Goal: Check status: Check status

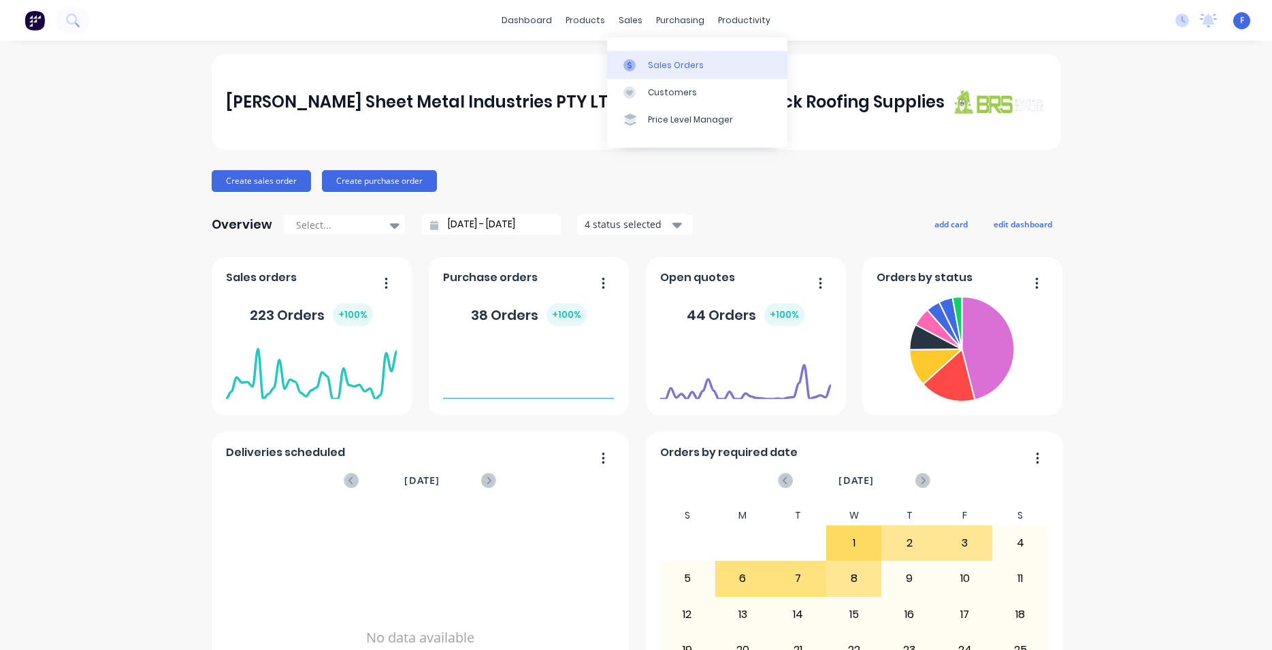
click at [673, 69] on div "Sales Orders" at bounding box center [676, 65] width 56 height 12
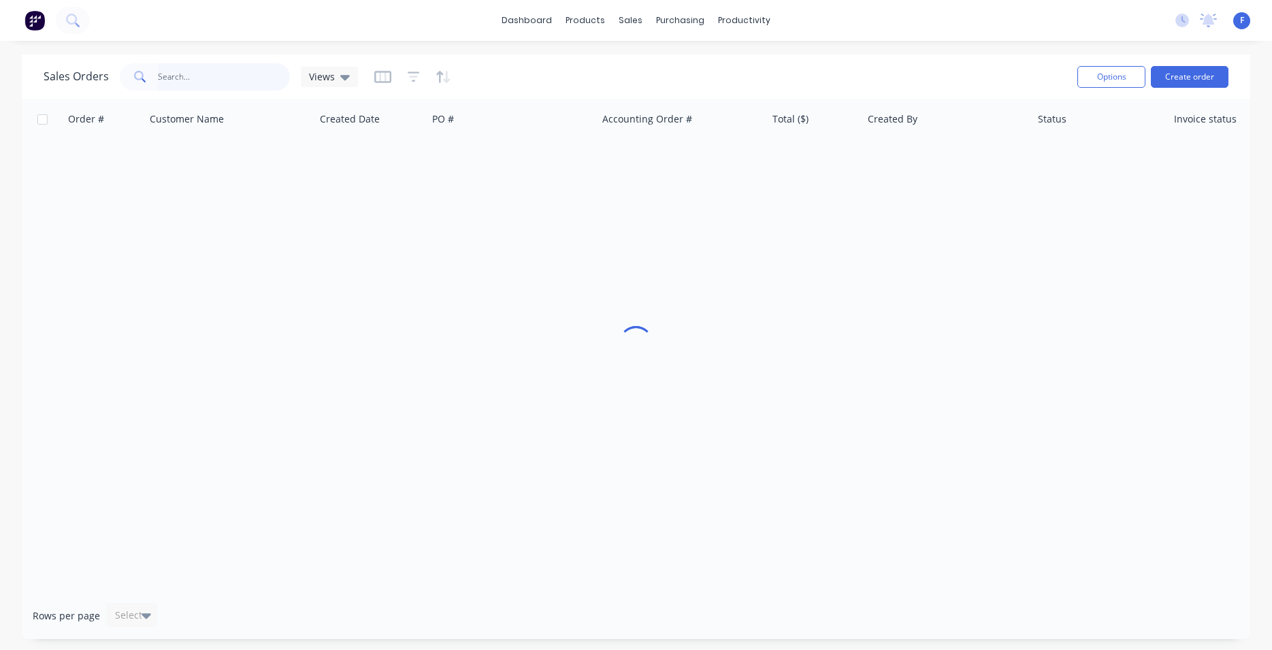
click at [250, 83] on input "text" at bounding box center [224, 76] width 133 height 27
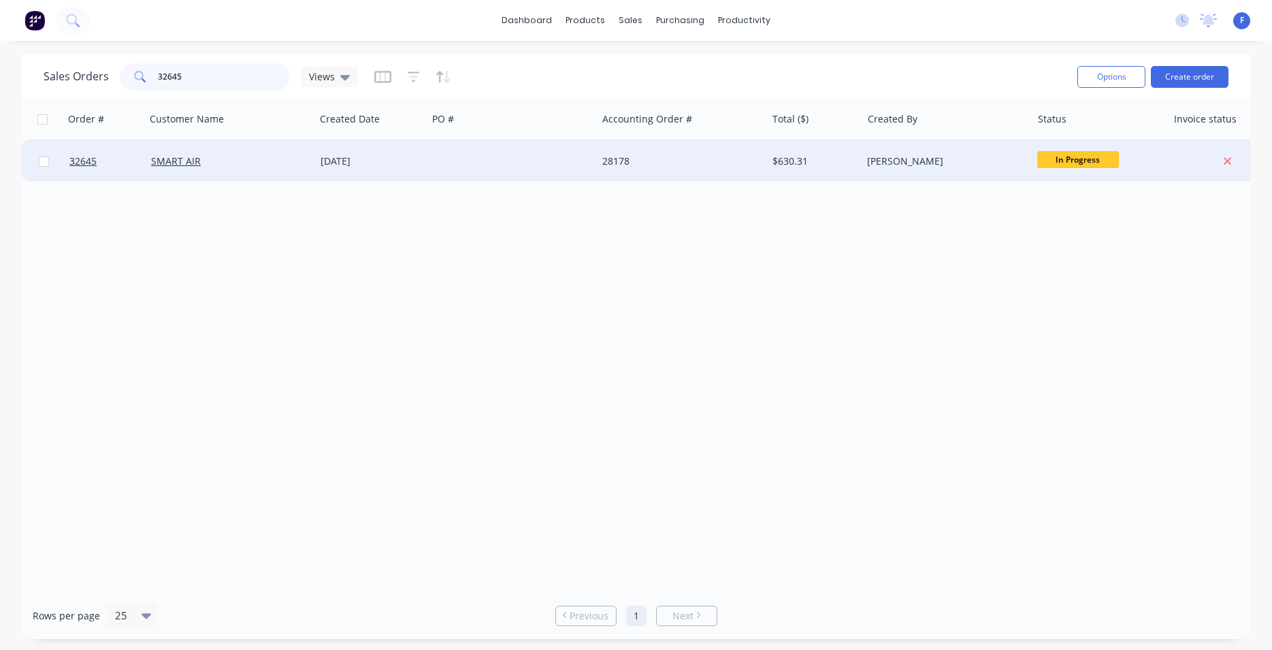
type input "32645"
click at [518, 159] on div at bounding box center [511, 161] width 169 height 41
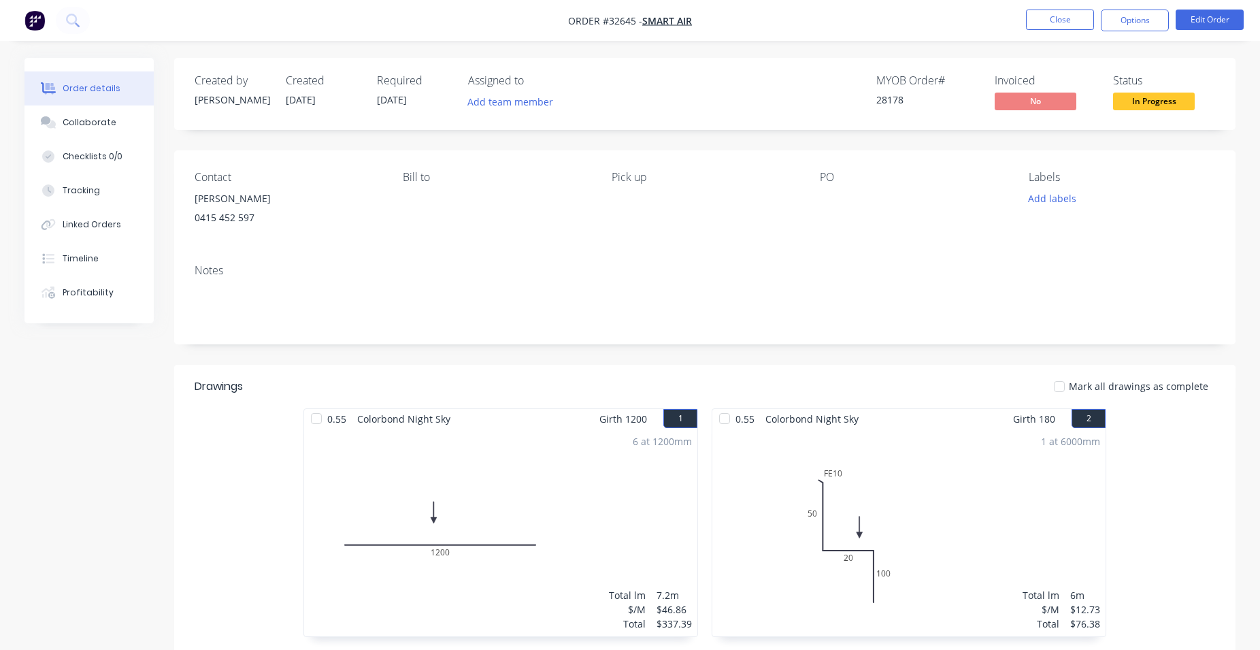
click at [1152, 102] on span "In Progress" at bounding box center [1154, 101] width 82 height 17
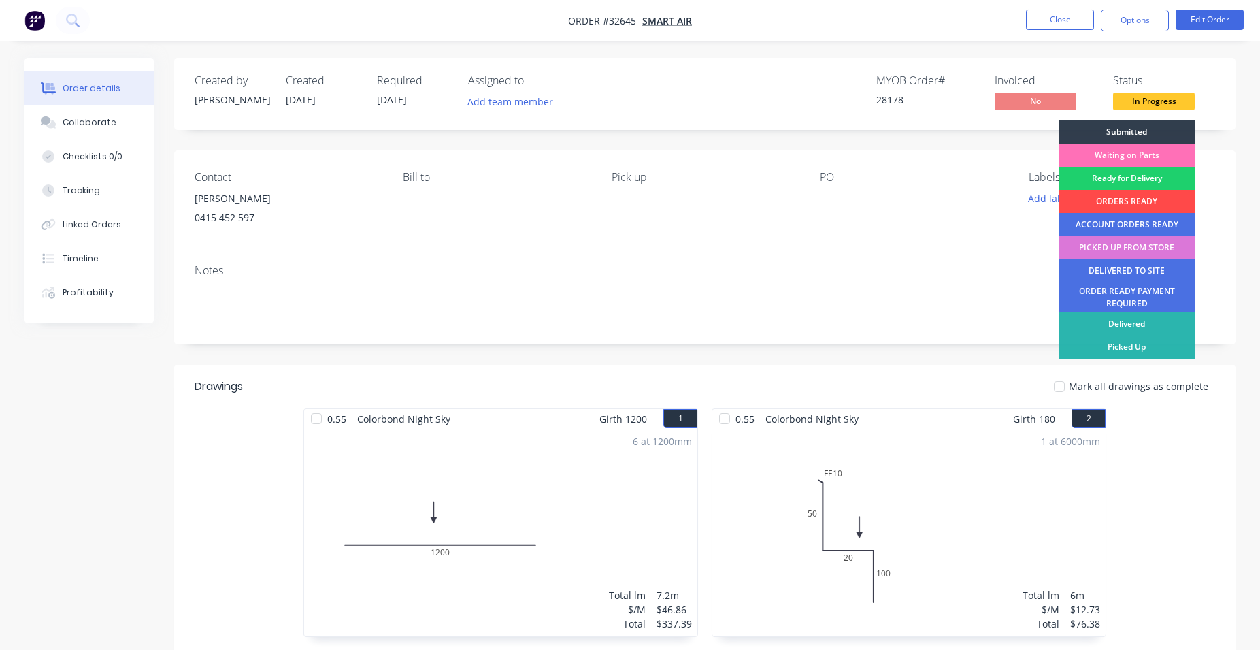
click at [1138, 198] on div "ORDERS READY" at bounding box center [1127, 201] width 136 height 23
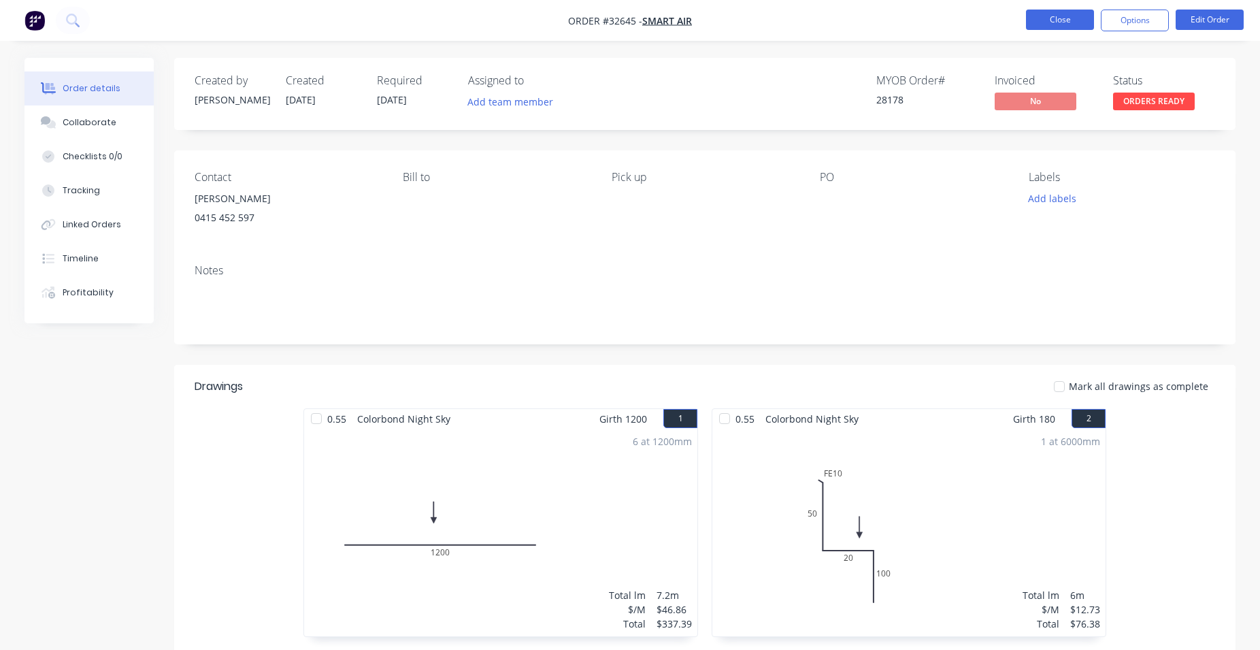
click at [1055, 12] on button "Close" at bounding box center [1060, 20] width 68 height 20
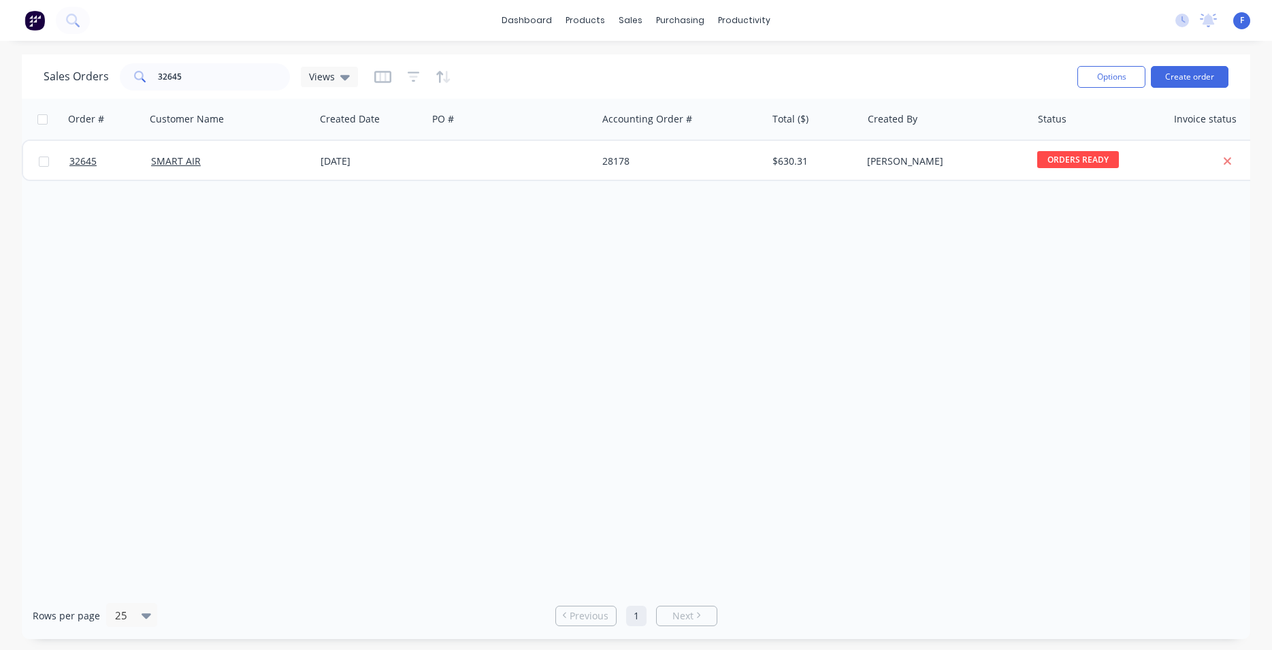
click at [213, 59] on div "Sales Orders 32645 Views Options Create order" at bounding box center [636, 76] width 1228 height 44
click at [209, 70] on input "32645" at bounding box center [224, 76] width 133 height 27
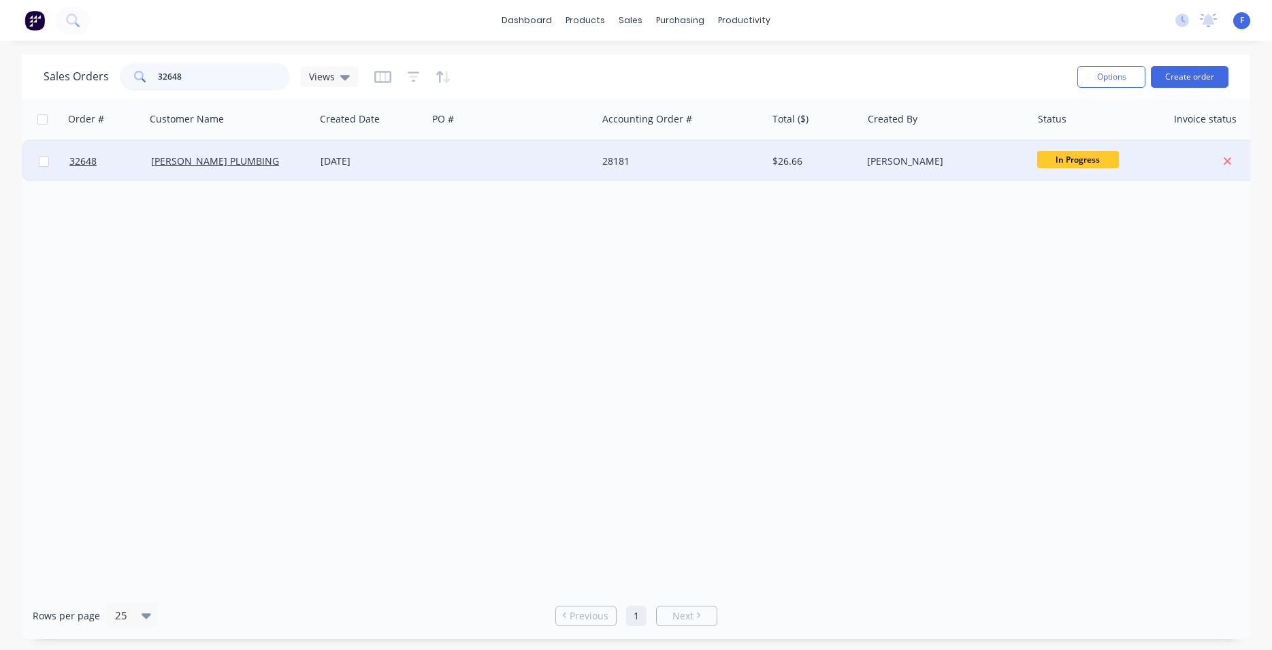
type input "32648"
click at [676, 158] on div "28181" at bounding box center [677, 161] width 151 height 14
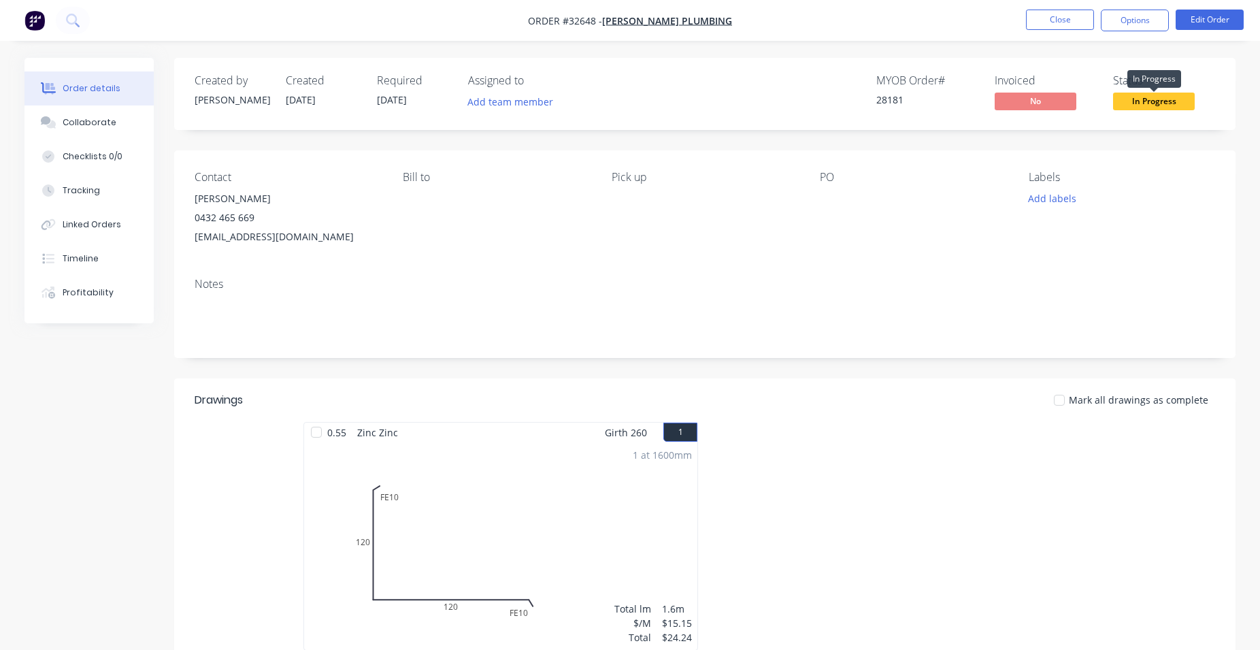
click at [1164, 97] on span "In Progress" at bounding box center [1154, 101] width 82 height 17
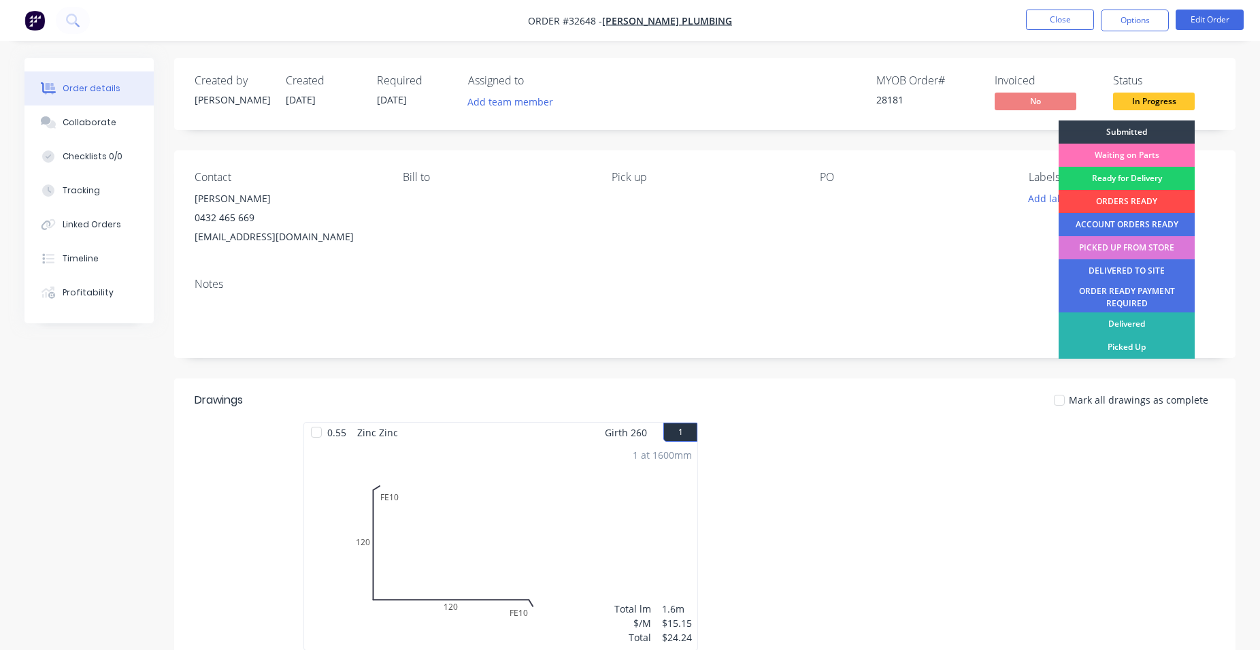
click at [1140, 204] on div "ORDERS READY" at bounding box center [1127, 201] width 136 height 23
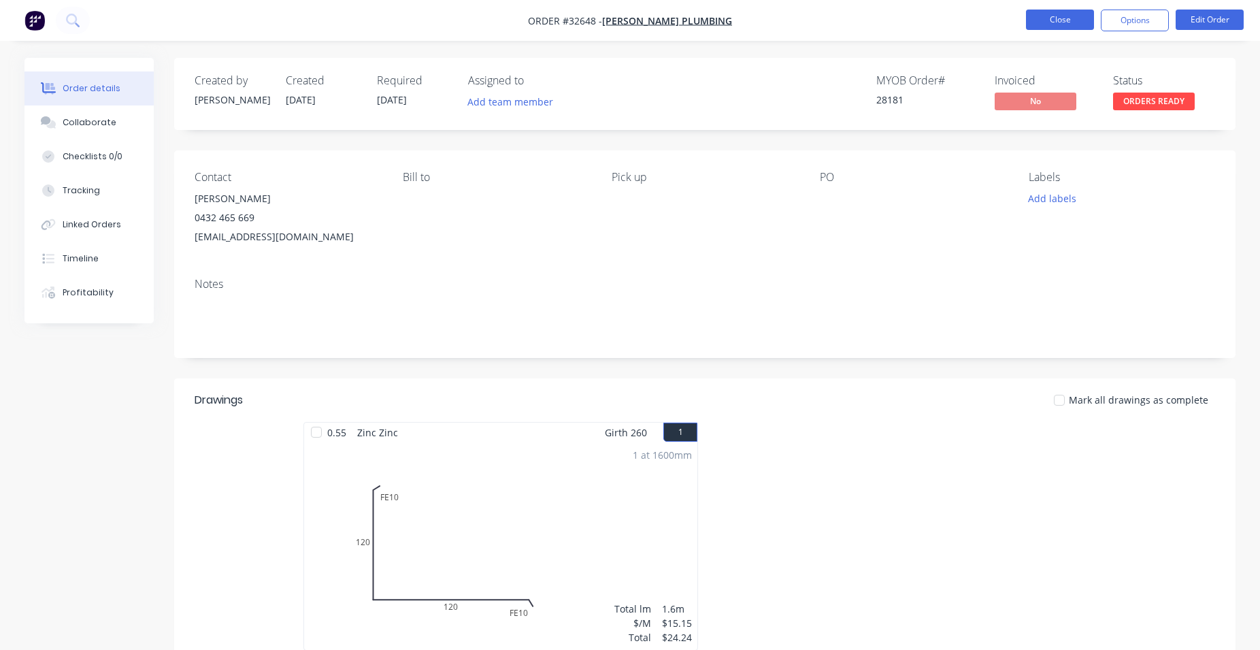
click at [1067, 25] on button "Close" at bounding box center [1060, 20] width 68 height 20
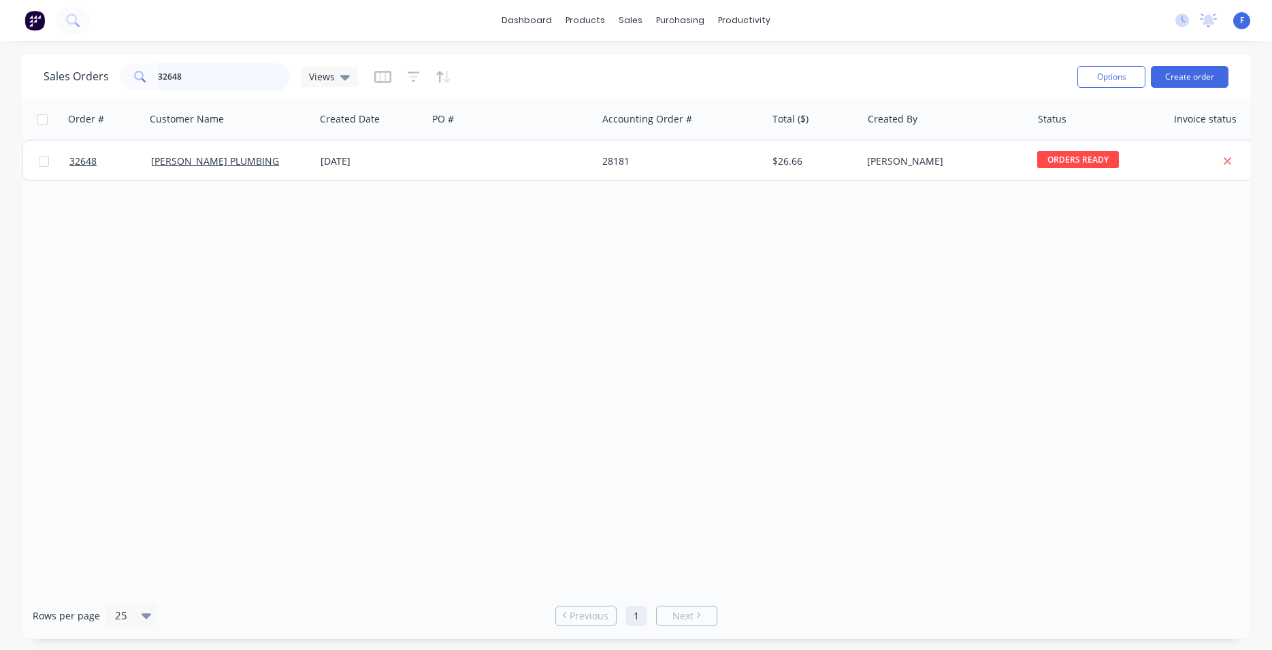
click at [210, 75] on input "32648" at bounding box center [224, 76] width 133 height 27
type input "3"
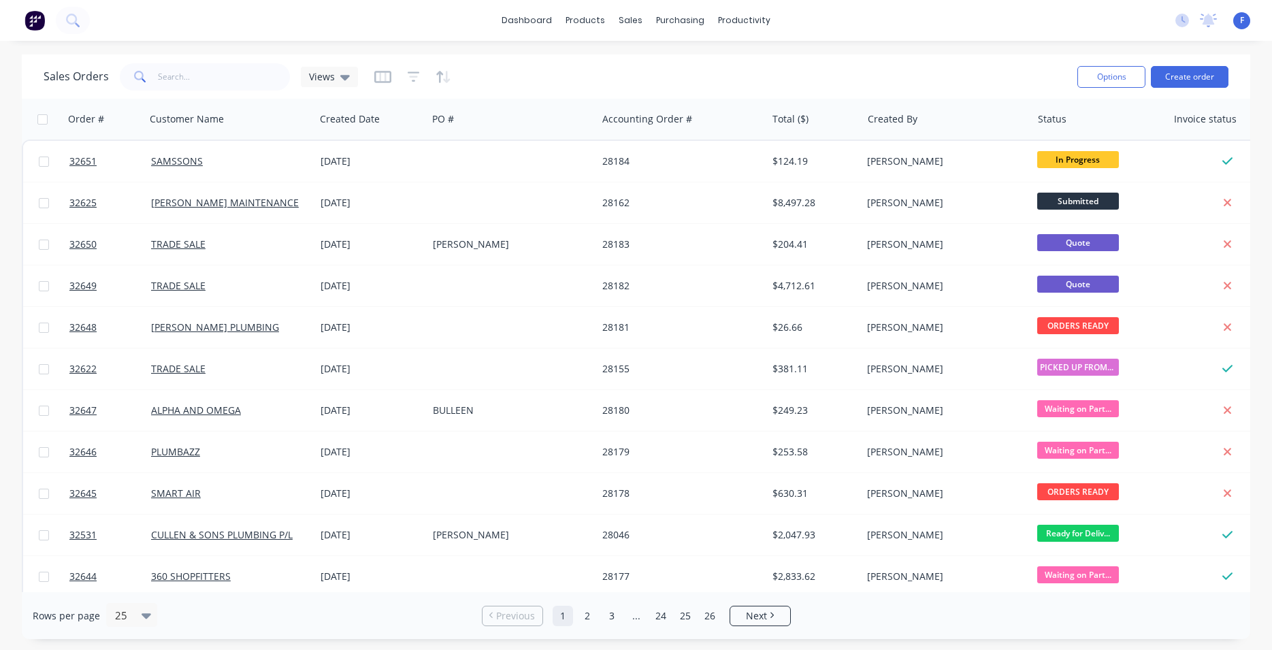
click at [32, 18] on img at bounding box center [34, 20] width 20 height 20
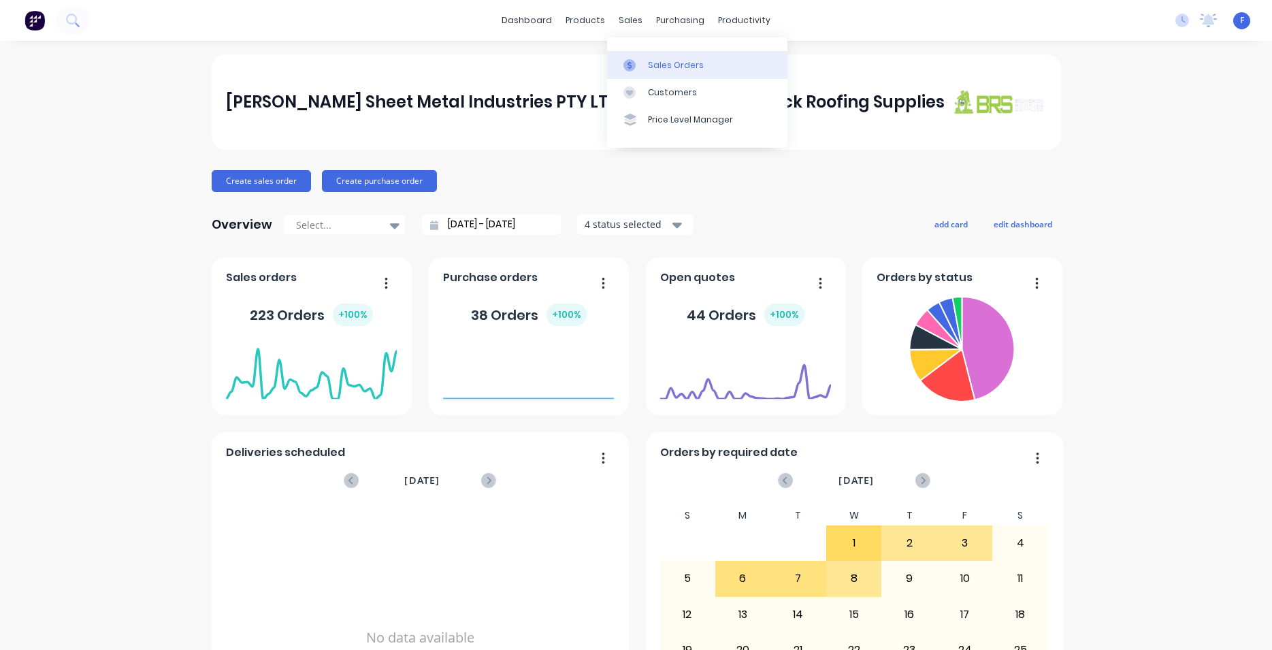
click at [666, 67] on div "Sales Orders" at bounding box center [676, 65] width 56 height 12
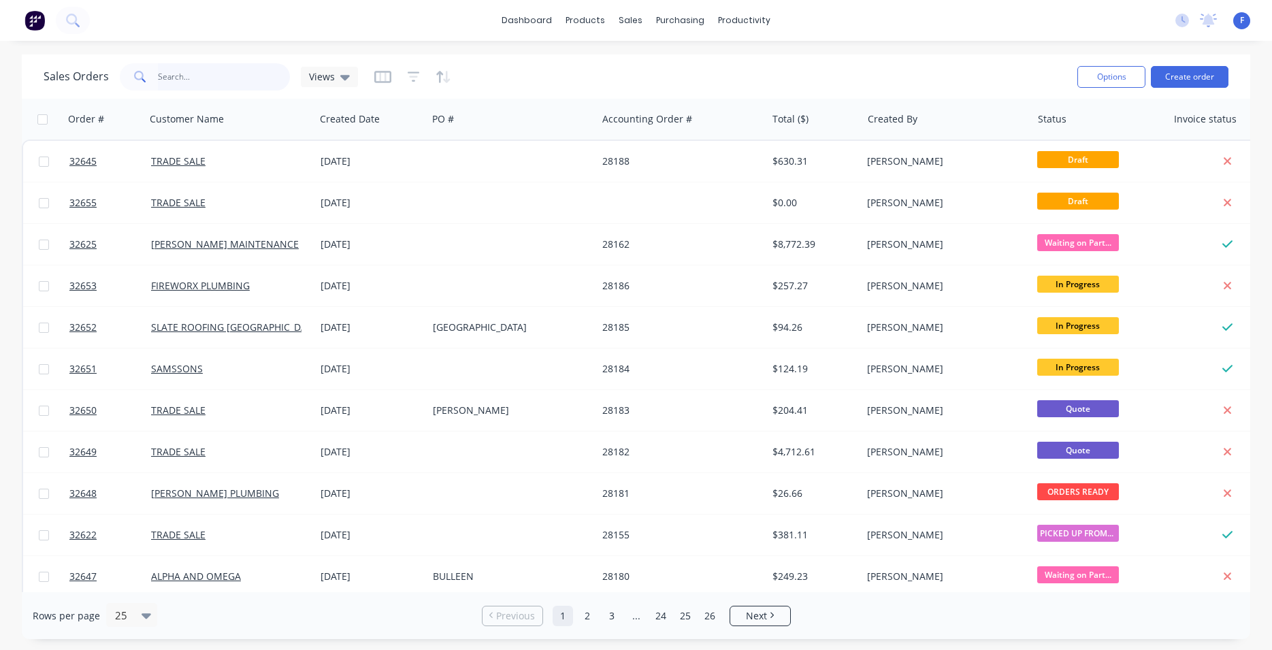
click at [248, 67] on input "text" at bounding box center [224, 76] width 133 height 27
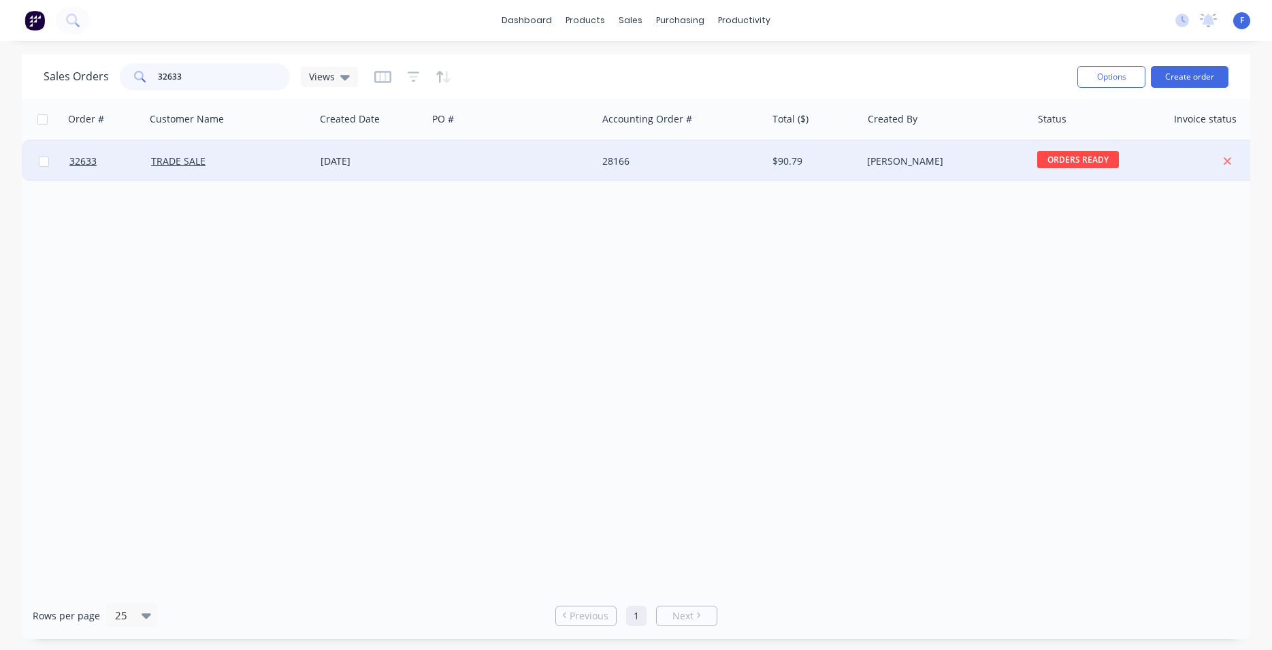
type input "32633"
click at [693, 169] on div "28166" at bounding box center [681, 161] width 169 height 41
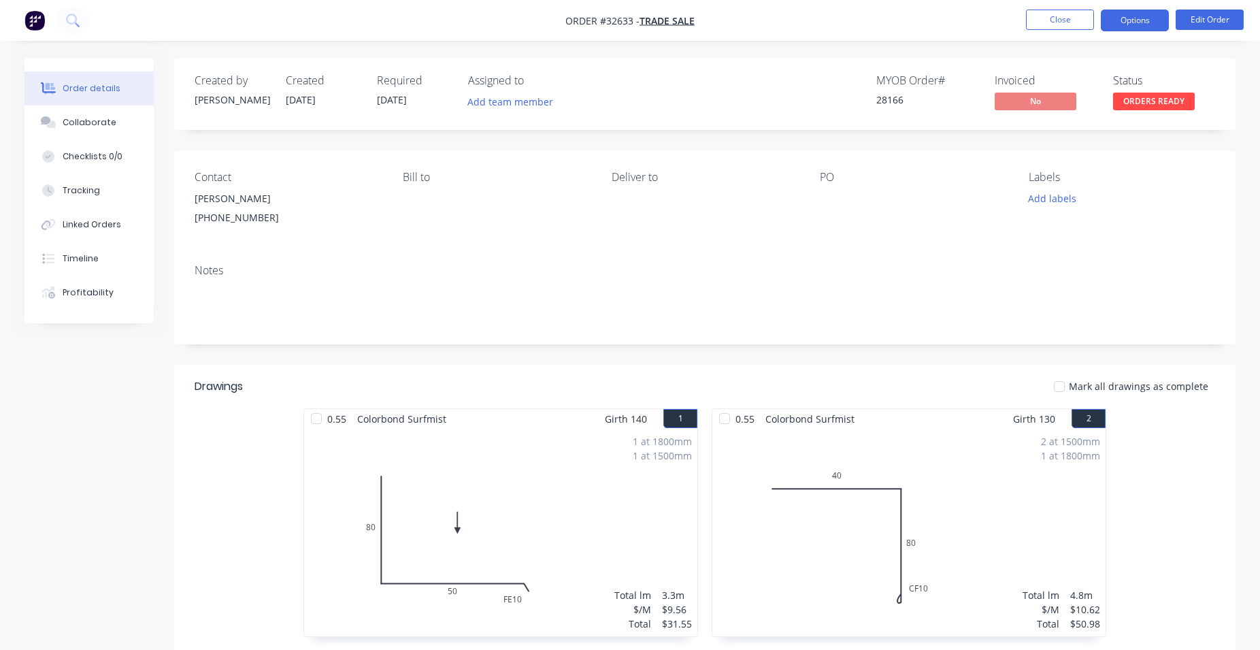
click at [1144, 20] on button "Options" at bounding box center [1135, 21] width 68 height 22
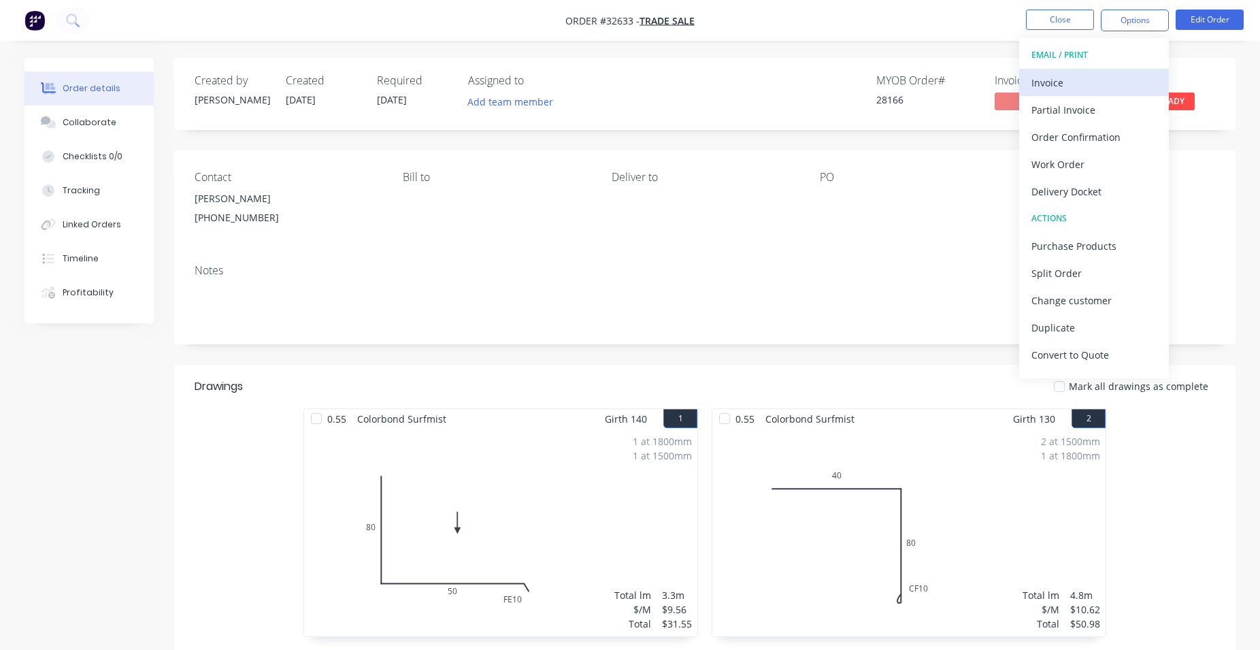
click at [1038, 79] on div "Invoice" at bounding box center [1093, 83] width 125 height 20
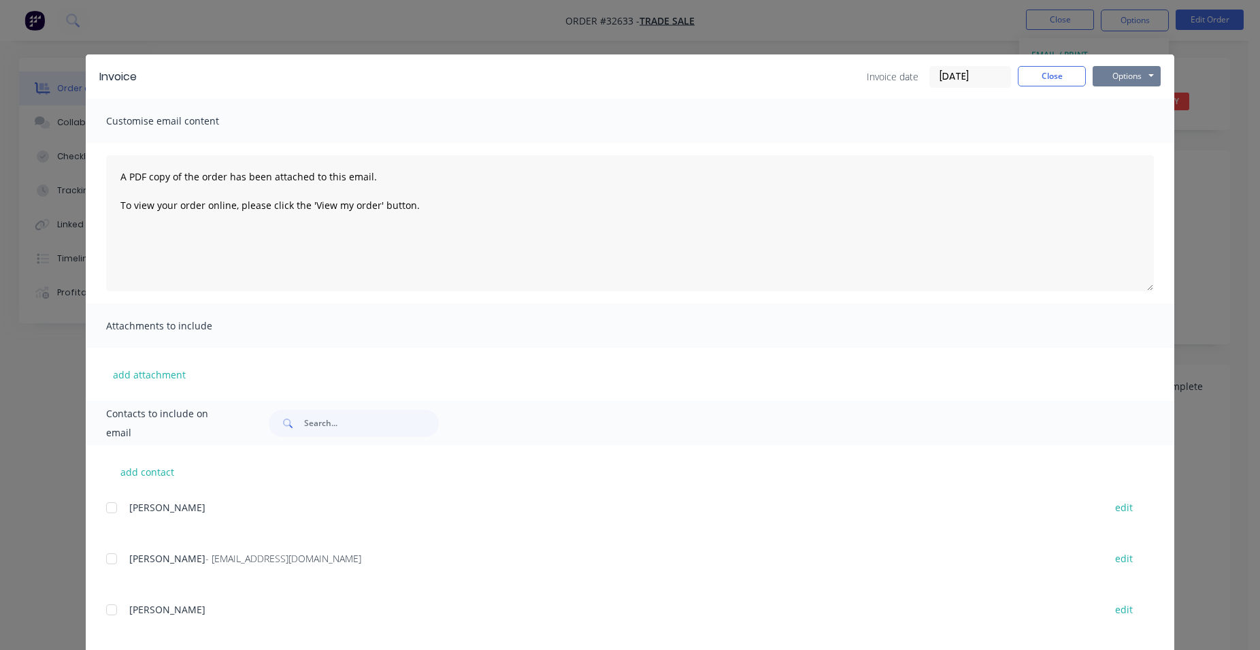
click at [1111, 74] on button "Options" at bounding box center [1127, 76] width 68 height 20
click at [1126, 124] on button "Print" at bounding box center [1136, 123] width 87 height 22
click at [1048, 69] on button "Close" at bounding box center [1052, 76] width 68 height 20
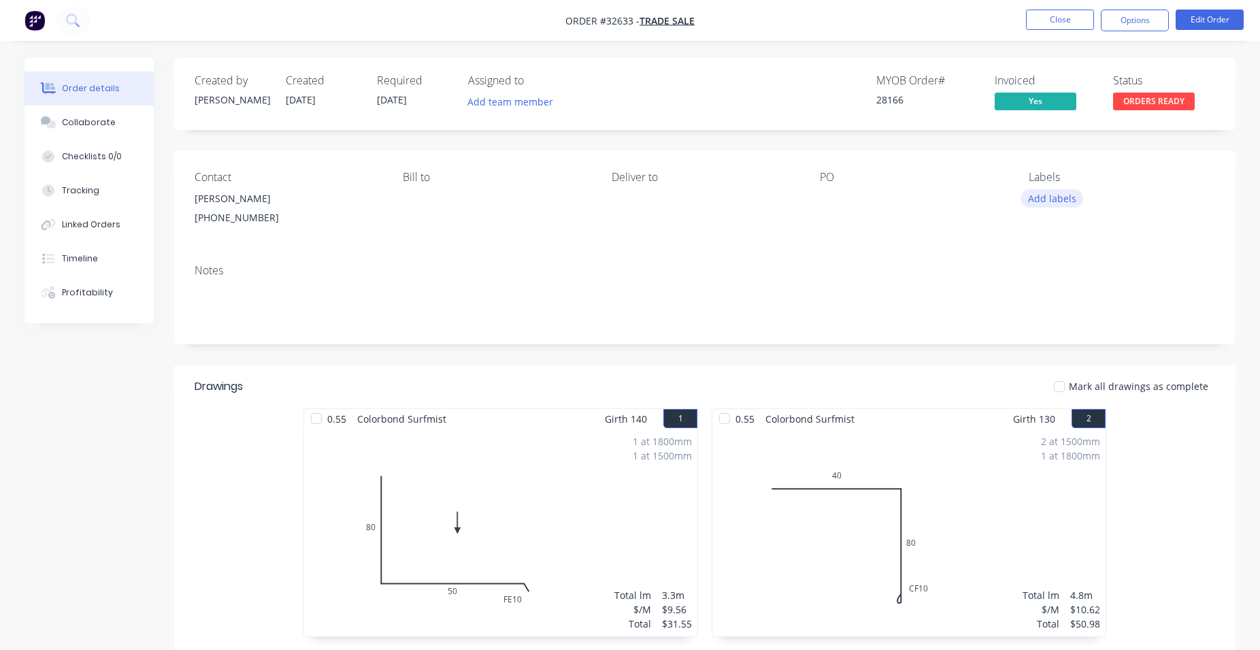
click at [1063, 199] on button "Add labels" at bounding box center [1051, 198] width 63 height 18
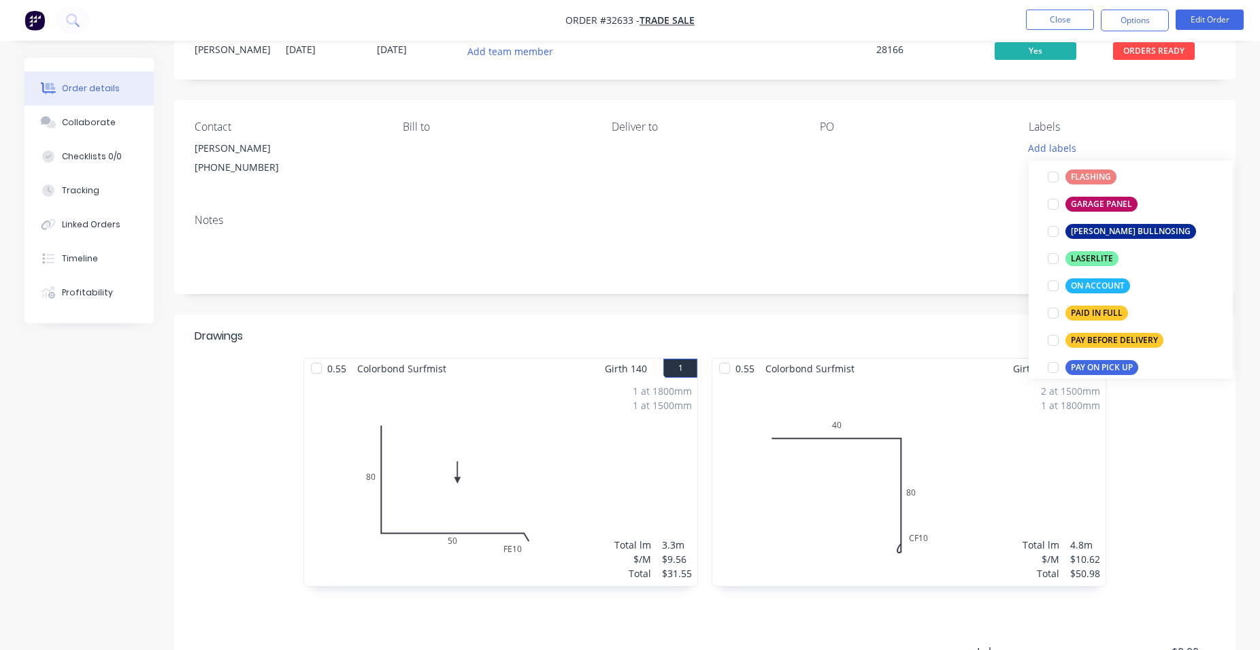
scroll to position [208, 0]
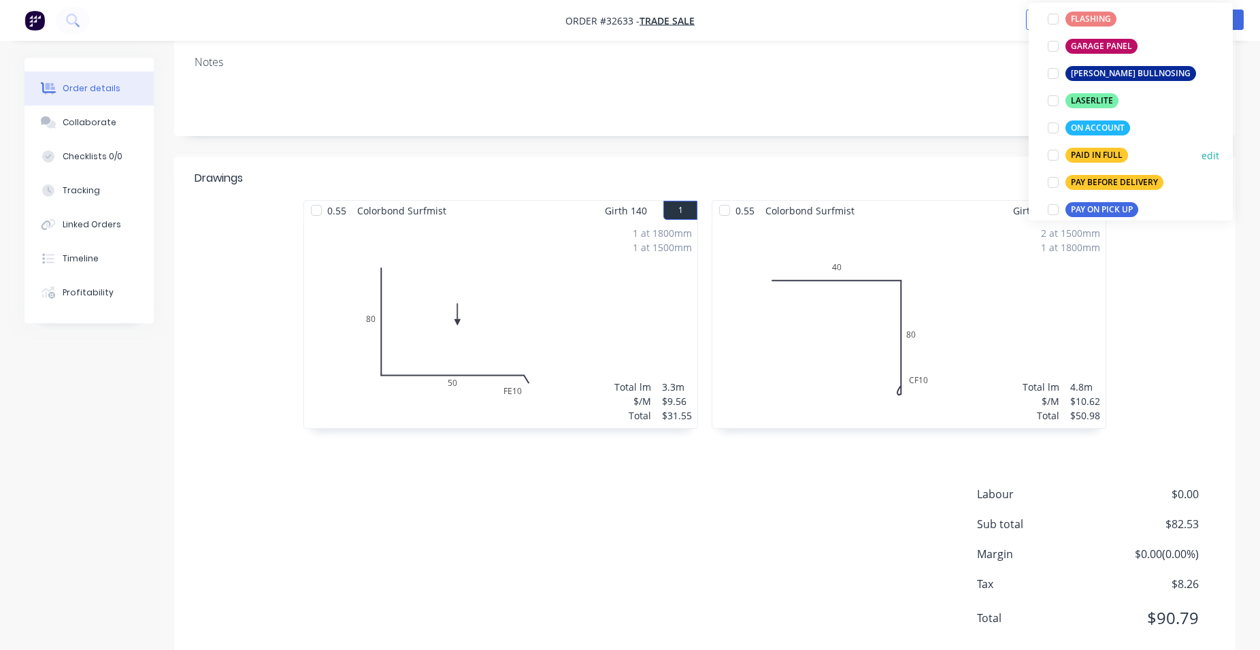
click at [1057, 158] on div at bounding box center [1053, 155] width 27 height 27
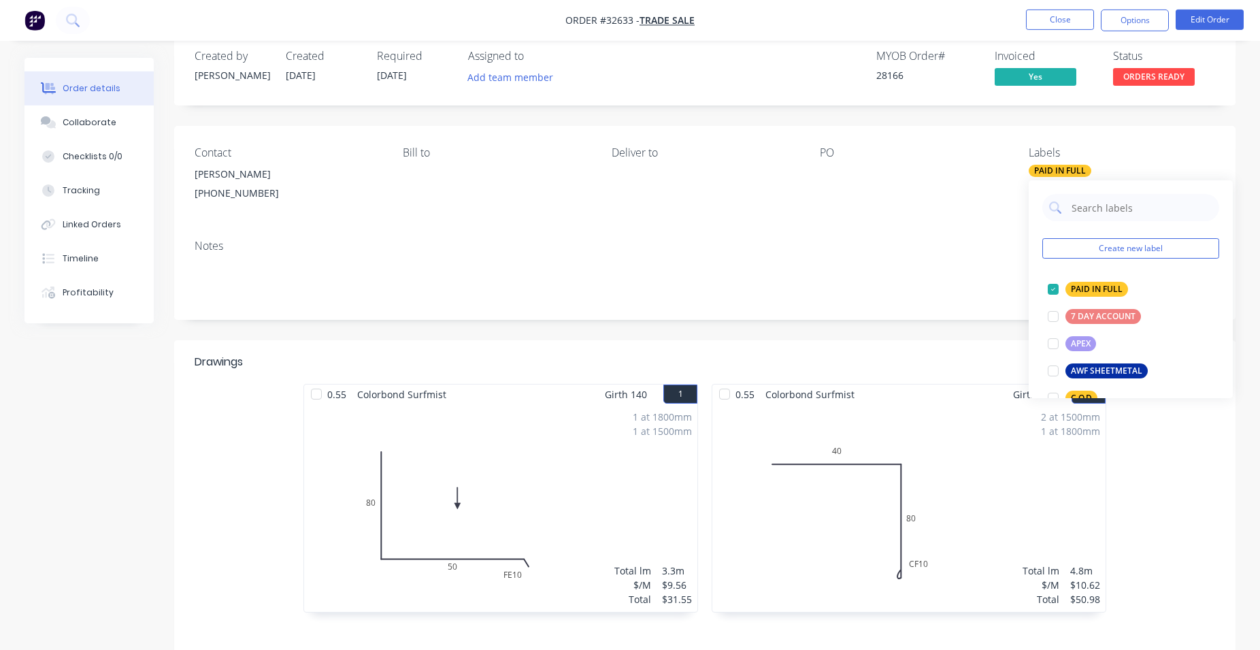
scroll to position [0, 0]
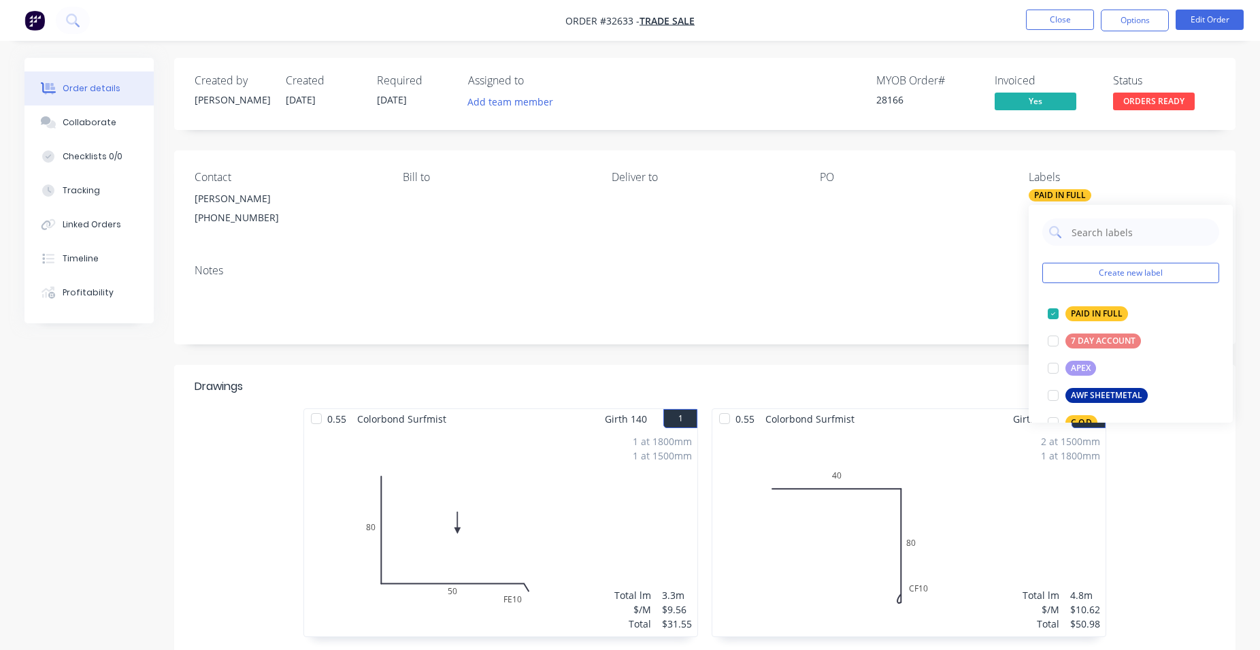
click at [842, 278] on div "Notes" at bounding box center [704, 298] width 1061 height 91
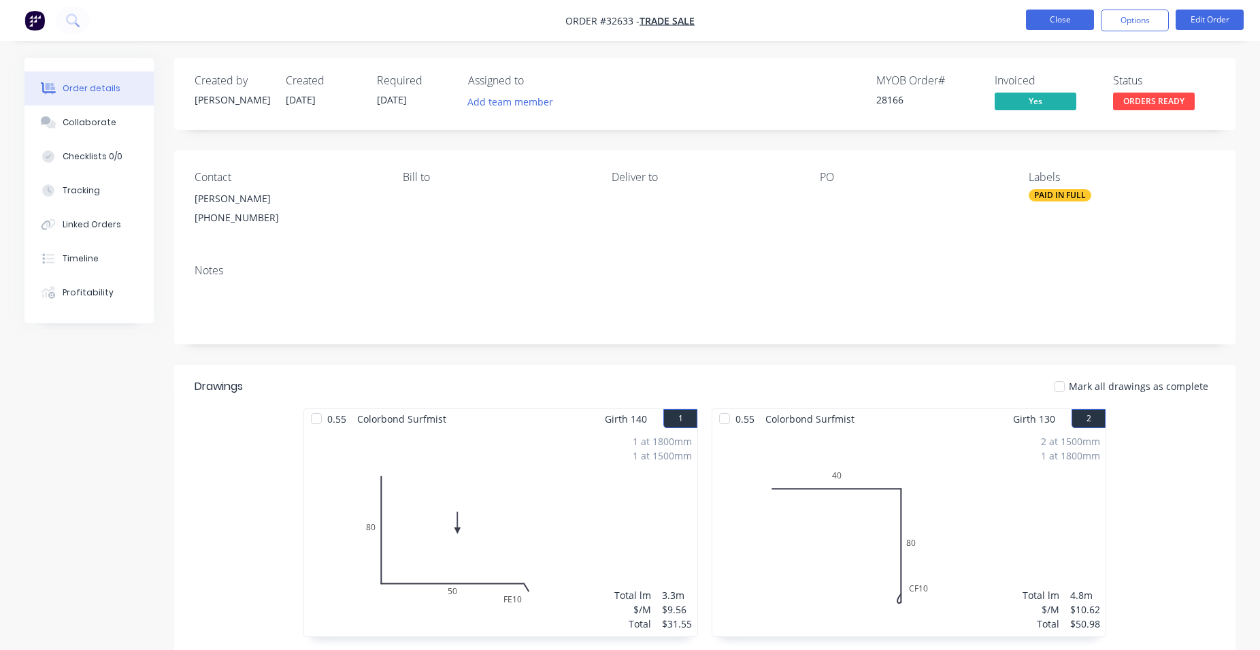
click at [1074, 16] on button "Close" at bounding box center [1060, 20] width 68 height 20
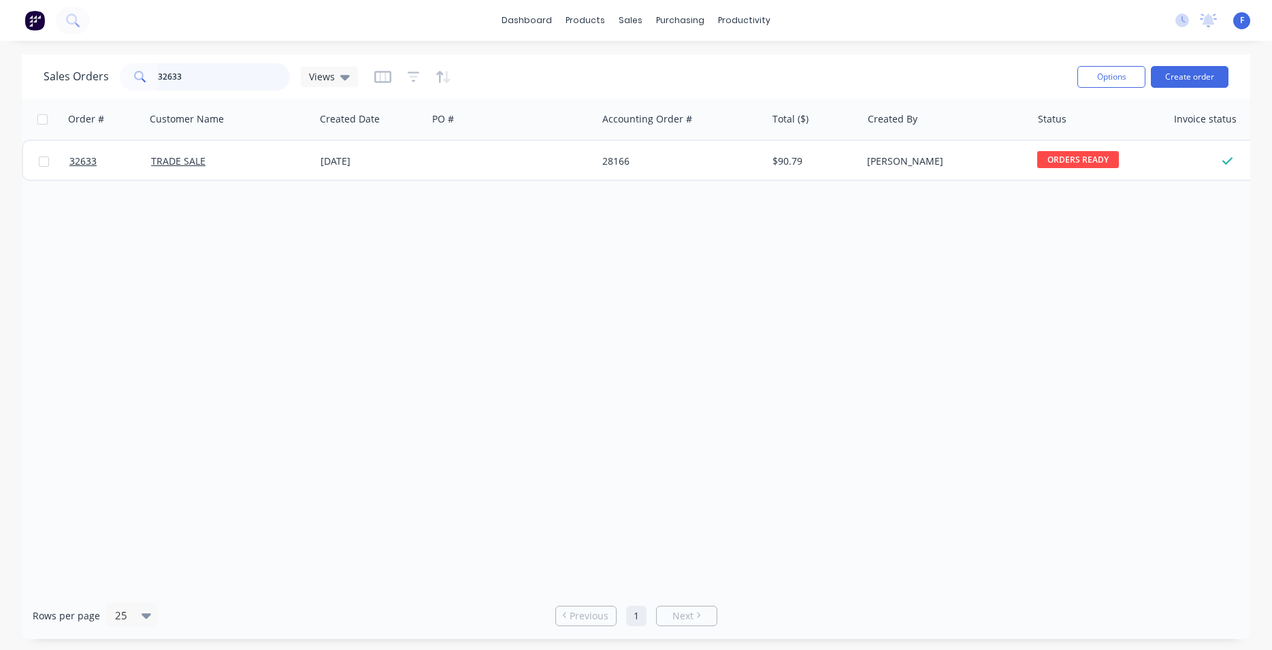
click at [218, 78] on input "32633" at bounding box center [224, 76] width 133 height 27
type input "3"
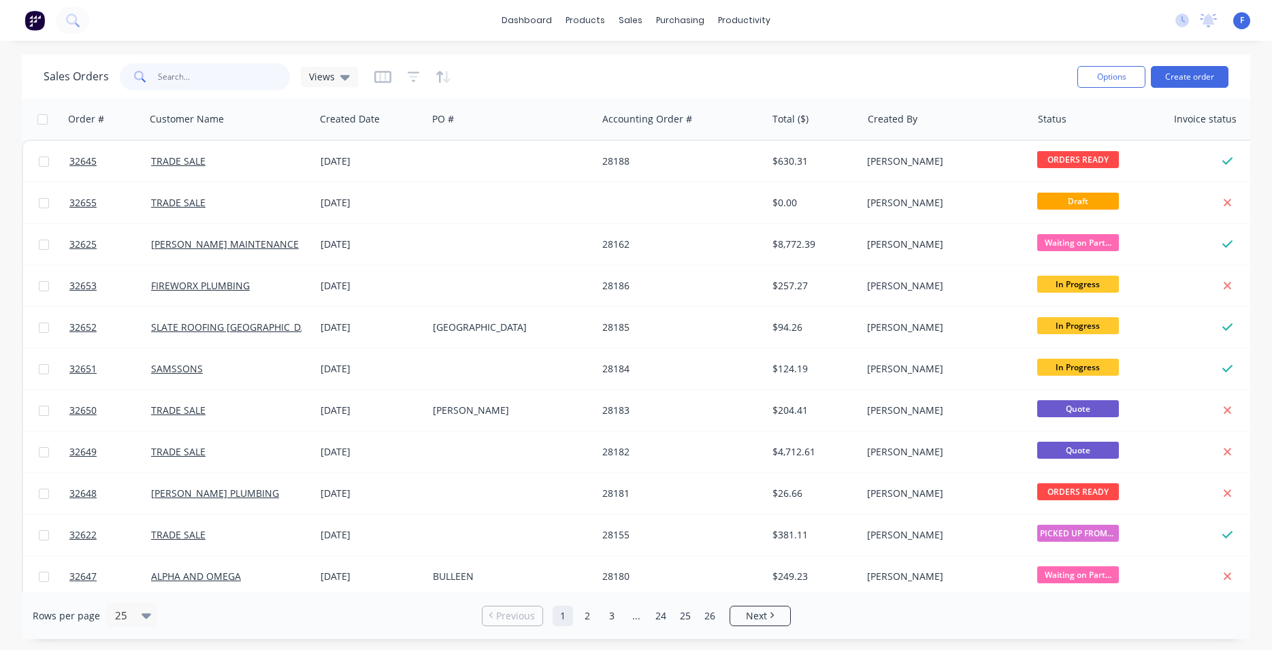
click at [178, 78] on input "text" at bounding box center [224, 76] width 133 height 27
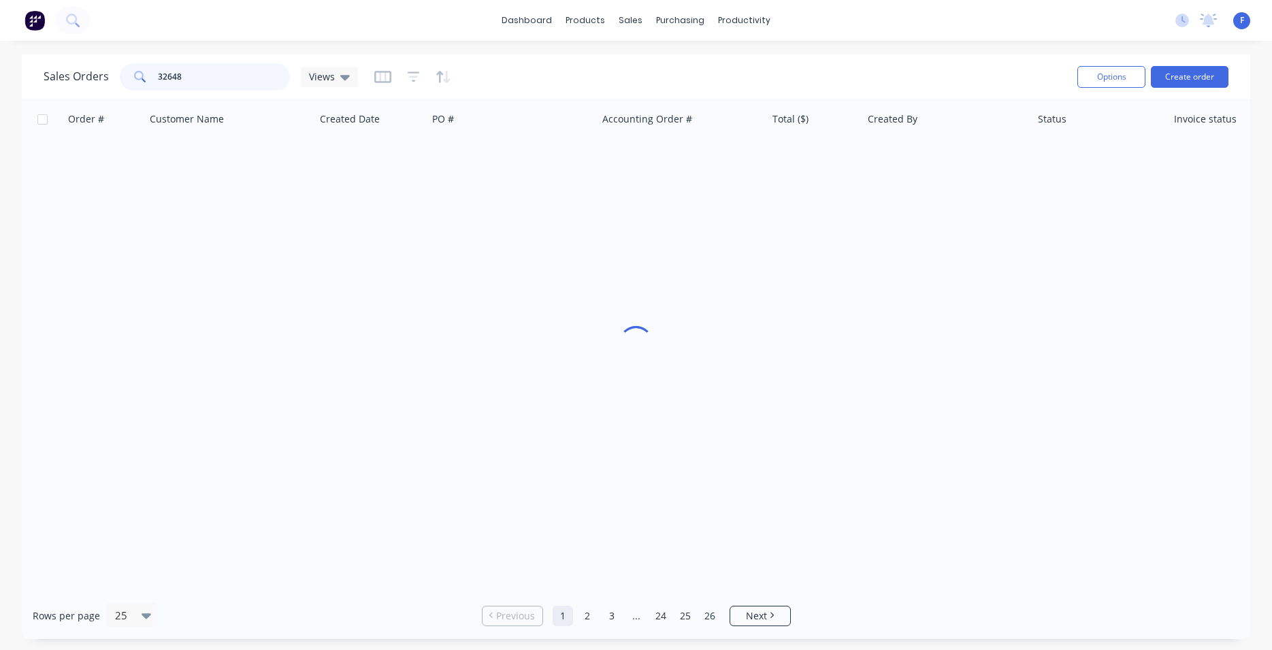
type input "32648"
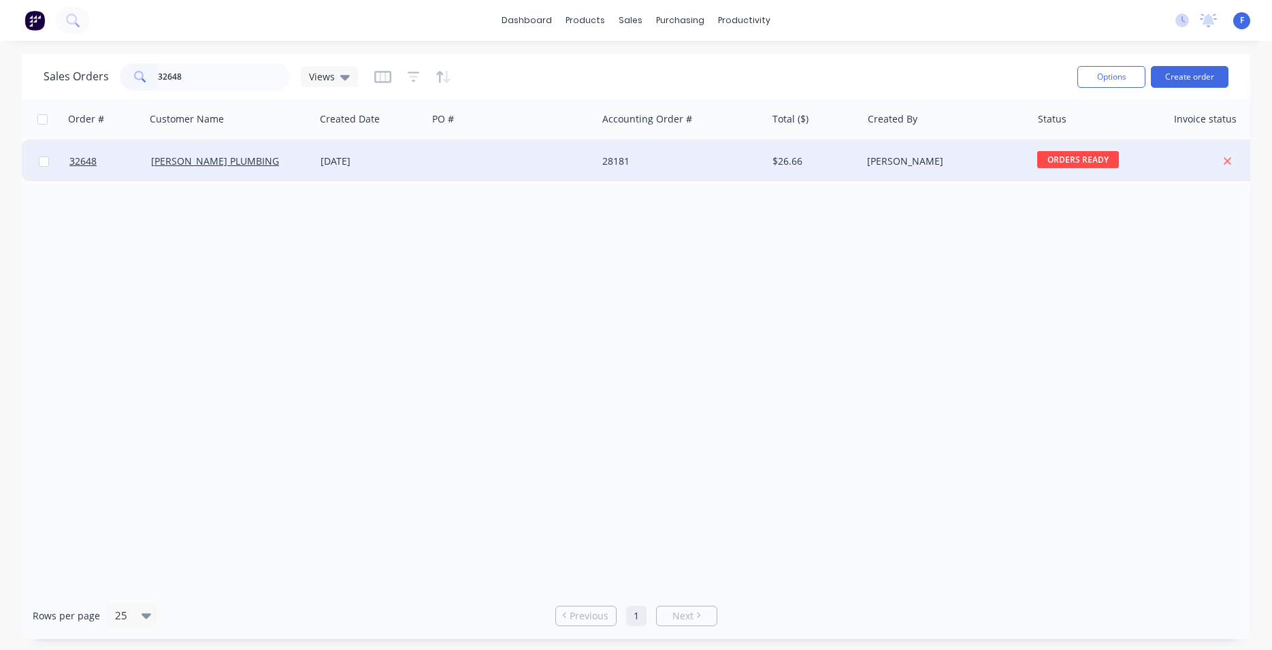
click at [569, 153] on div at bounding box center [511, 161] width 169 height 41
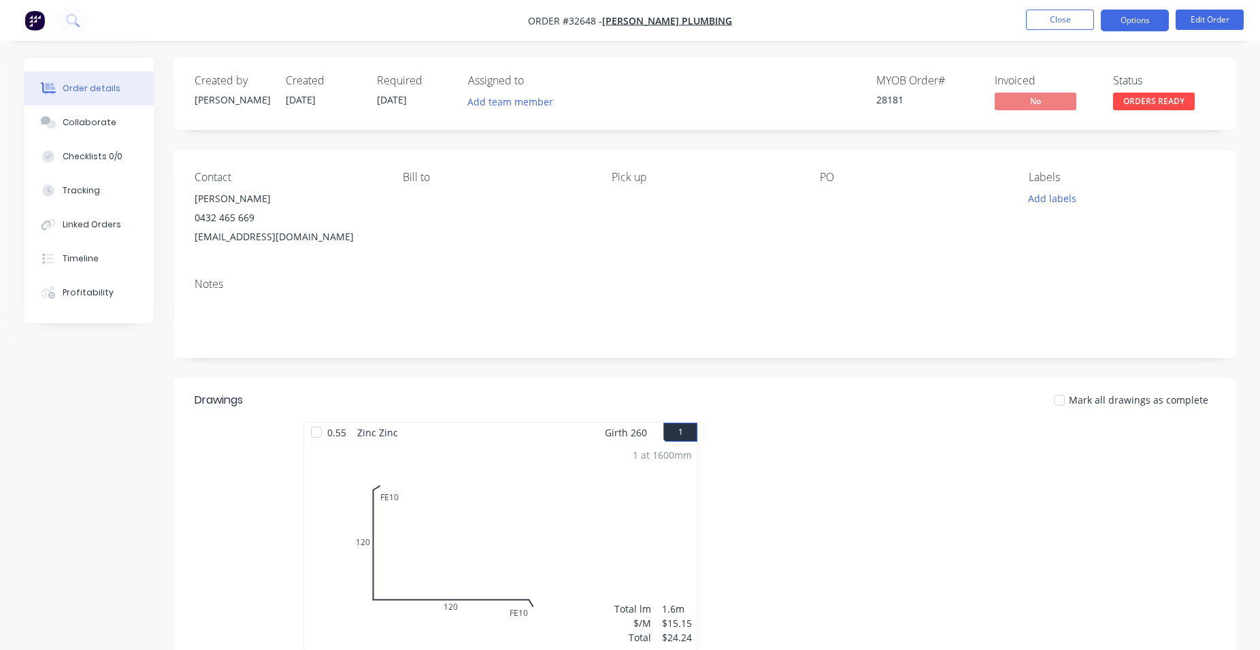
click at [1140, 20] on button "Options" at bounding box center [1135, 21] width 68 height 22
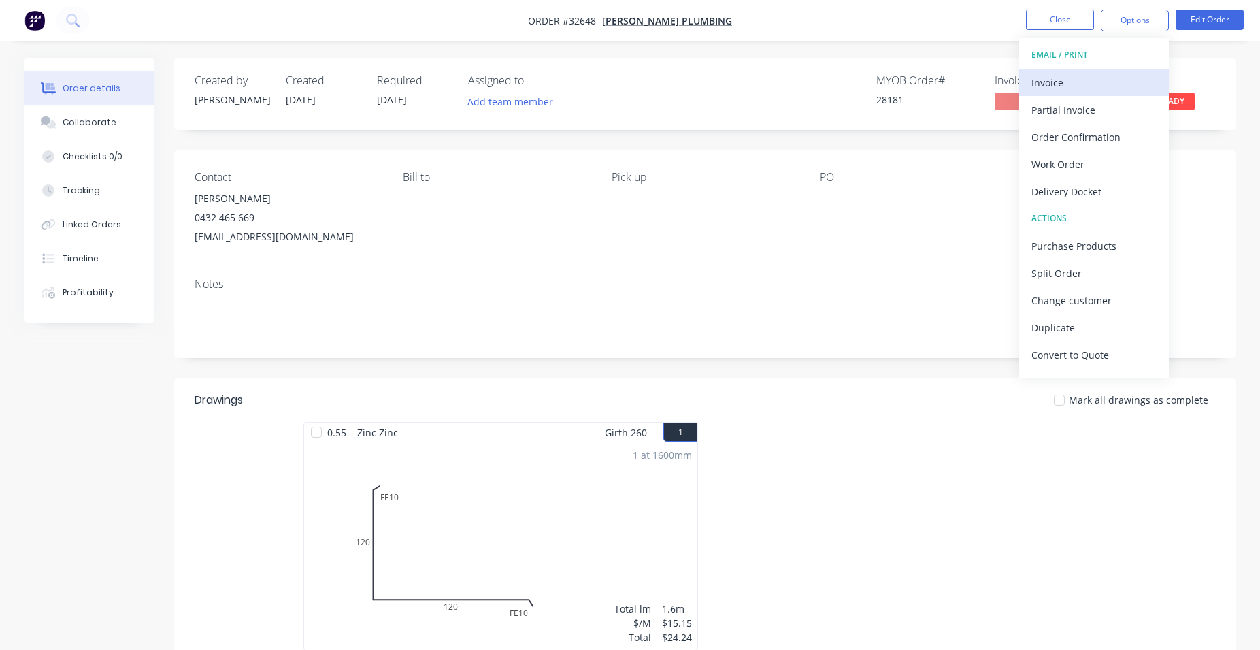
click at [1099, 86] on div "Invoice" at bounding box center [1093, 83] width 125 height 20
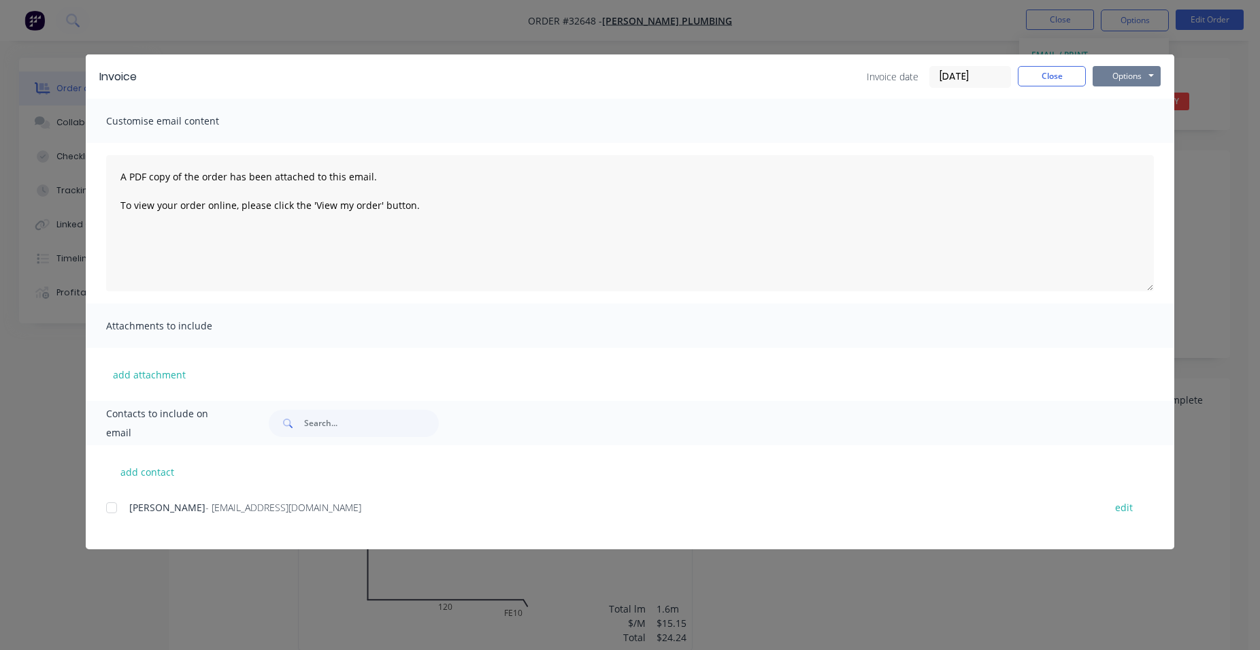
click at [1125, 80] on button "Options" at bounding box center [1127, 76] width 68 height 20
click at [1118, 121] on button "Print" at bounding box center [1136, 123] width 87 height 22
click at [1031, 76] on button "Close" at bounding box center [1052, 76] width 68 height 20
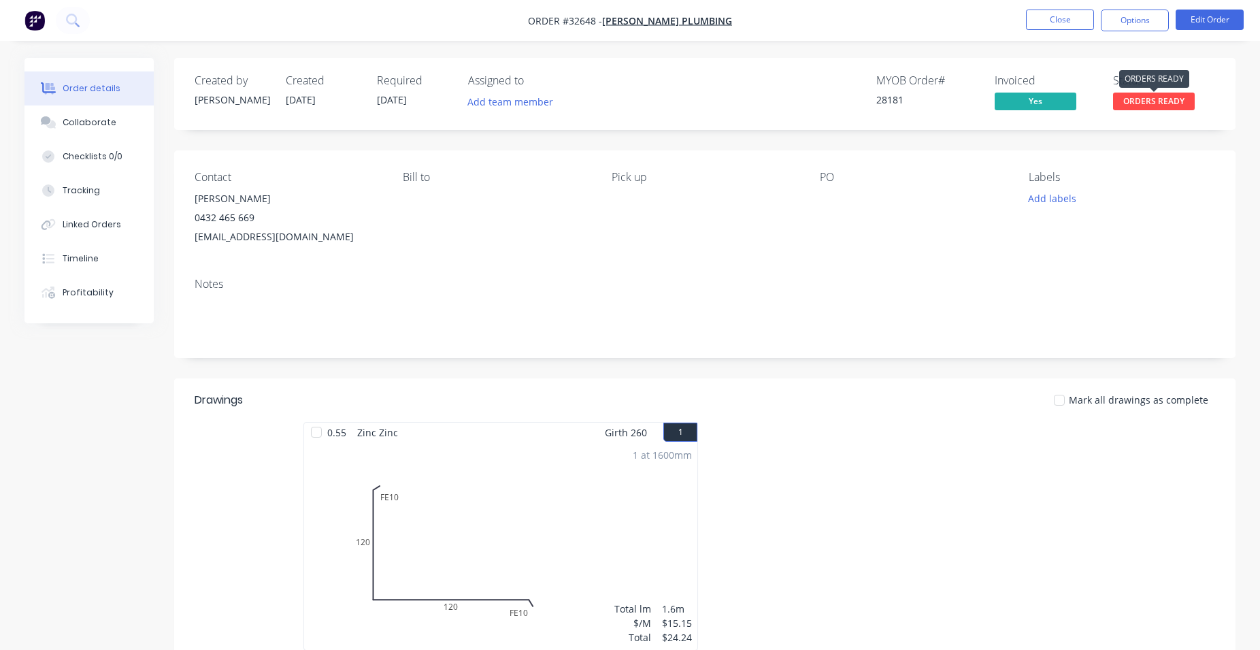
click at [1124, 97] on span "ORDERS READY" at bounding box center [1154, 101] width 82 height 17
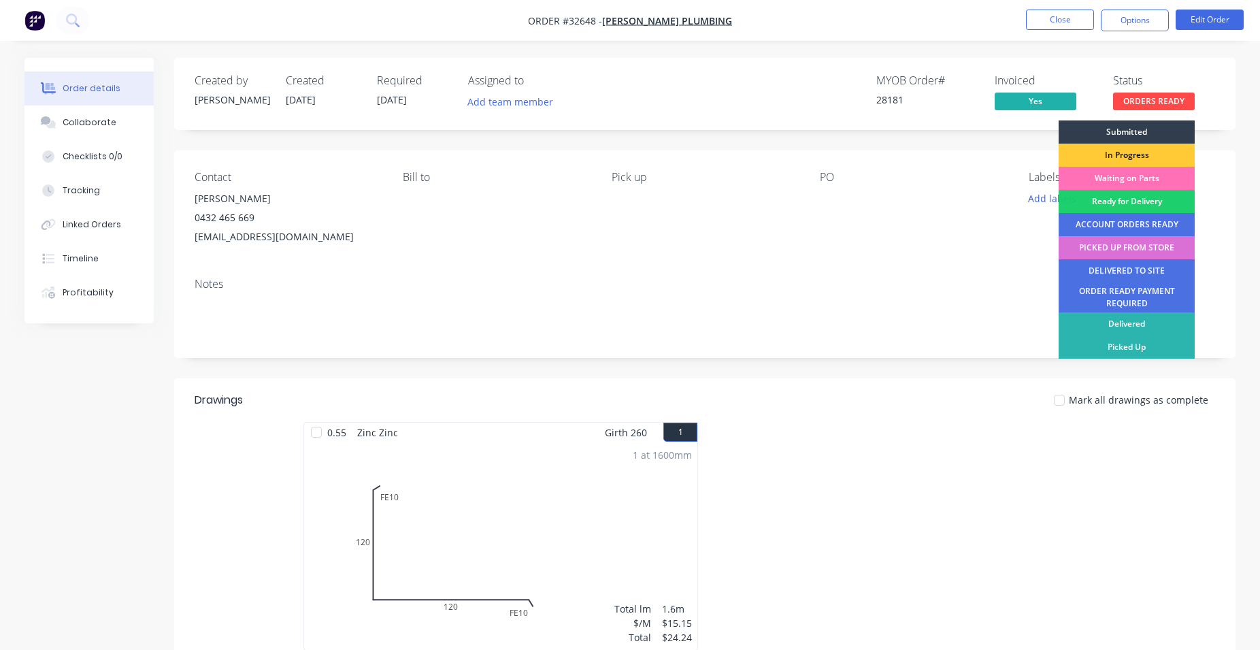
click at [1121, 243] on div "PICKED UP FROM STORE" at bounding box center [1127, 247] width 136 height 23
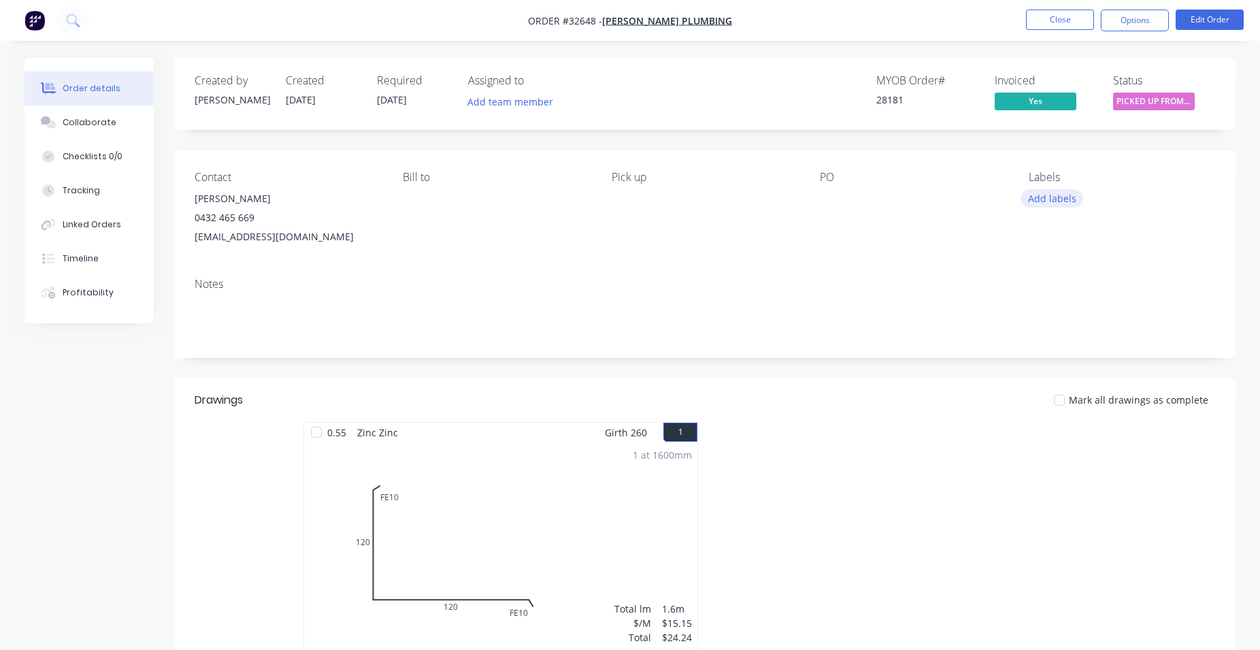
click at [1052, 203] on button "Add labels" at bounding box center [1051, 198] width 63 height 18
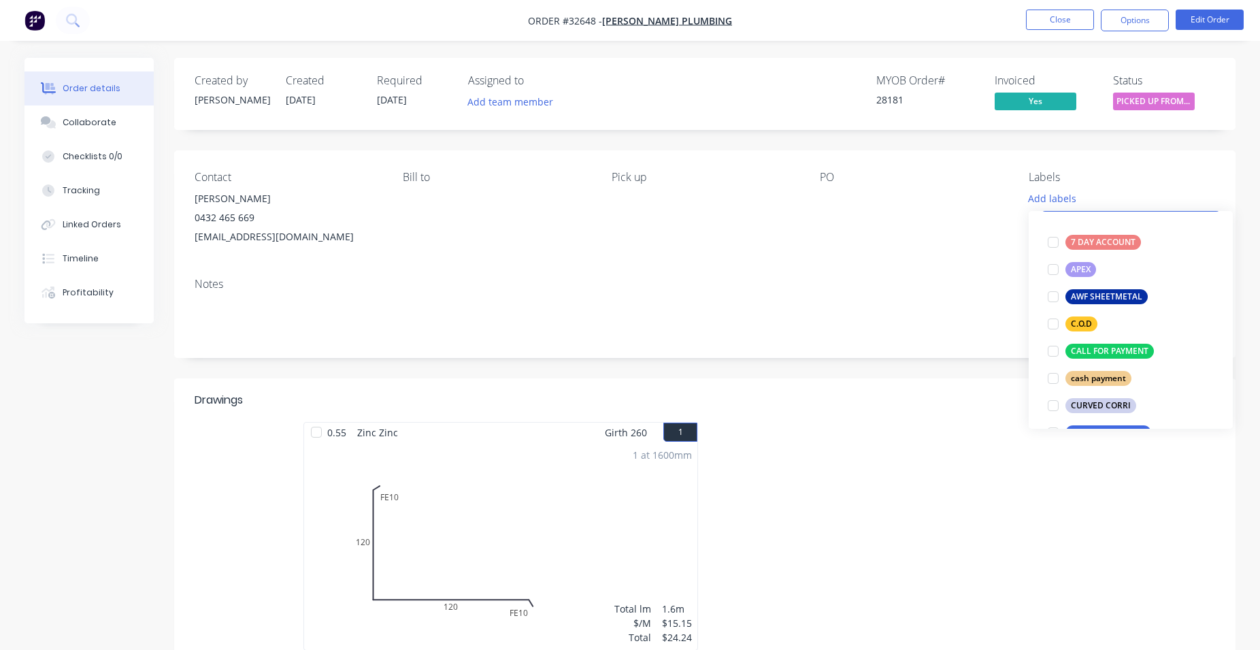
scroll to position [388, 0]
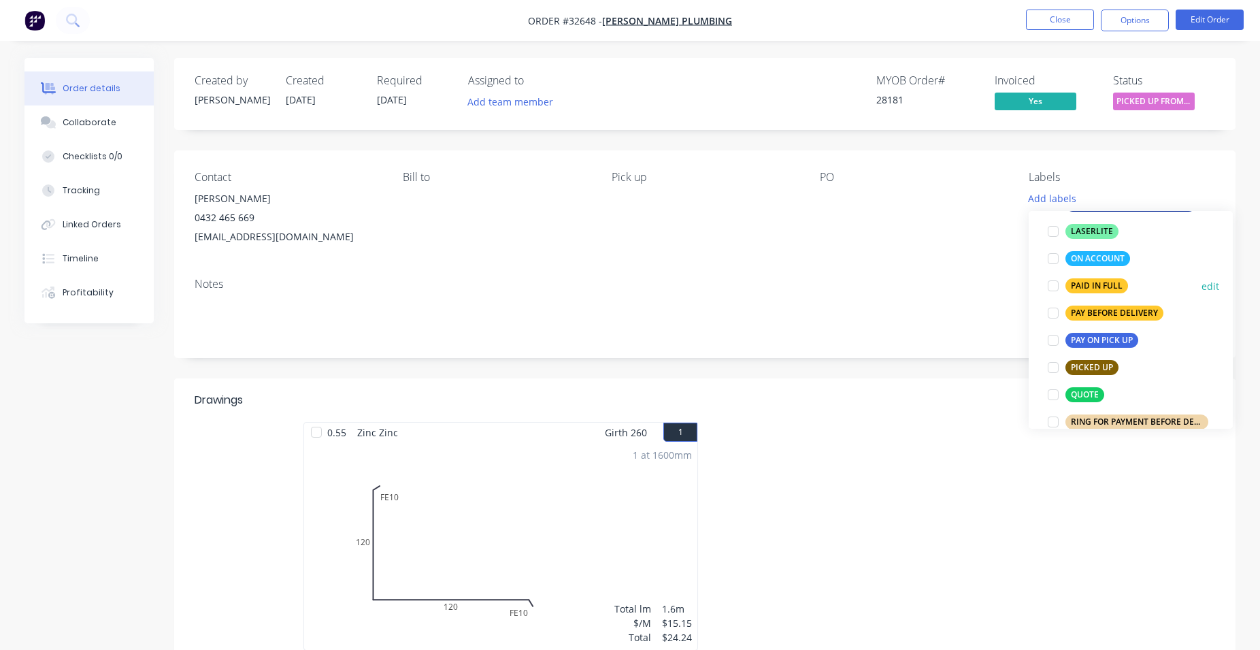
click at [1093, 285] on div "PAID IN FULL" at bounding box center [1096, 285] width 63 height 15
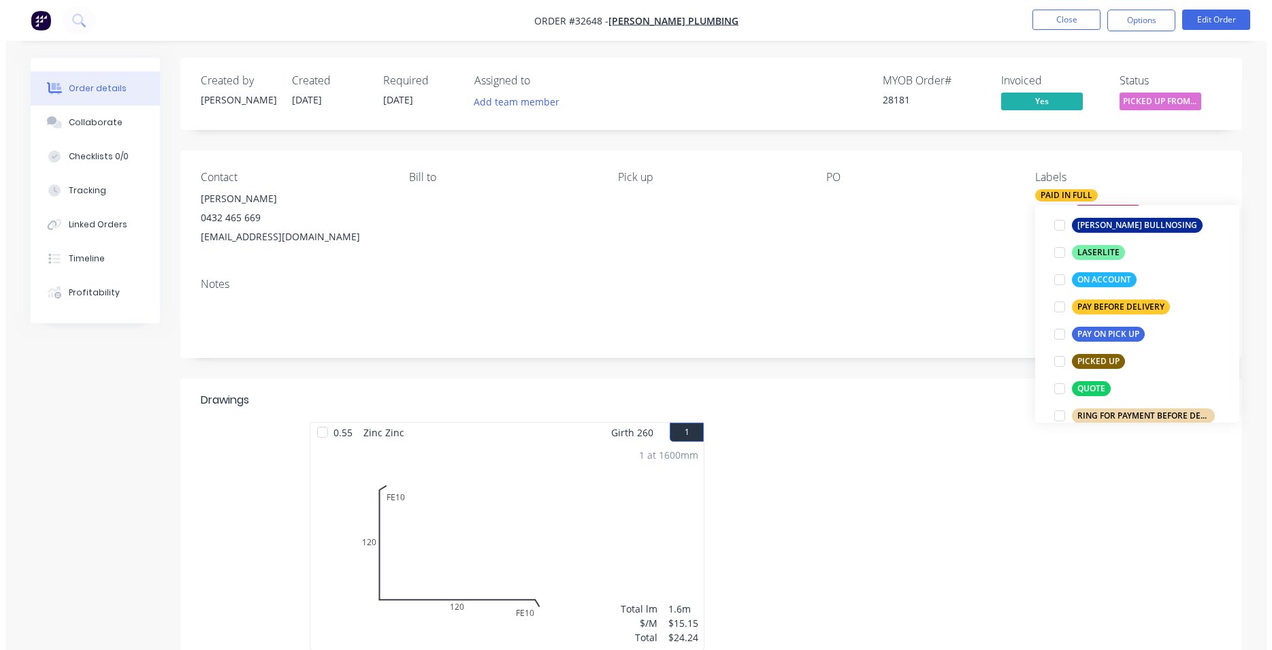
scroll to position [34, 0]
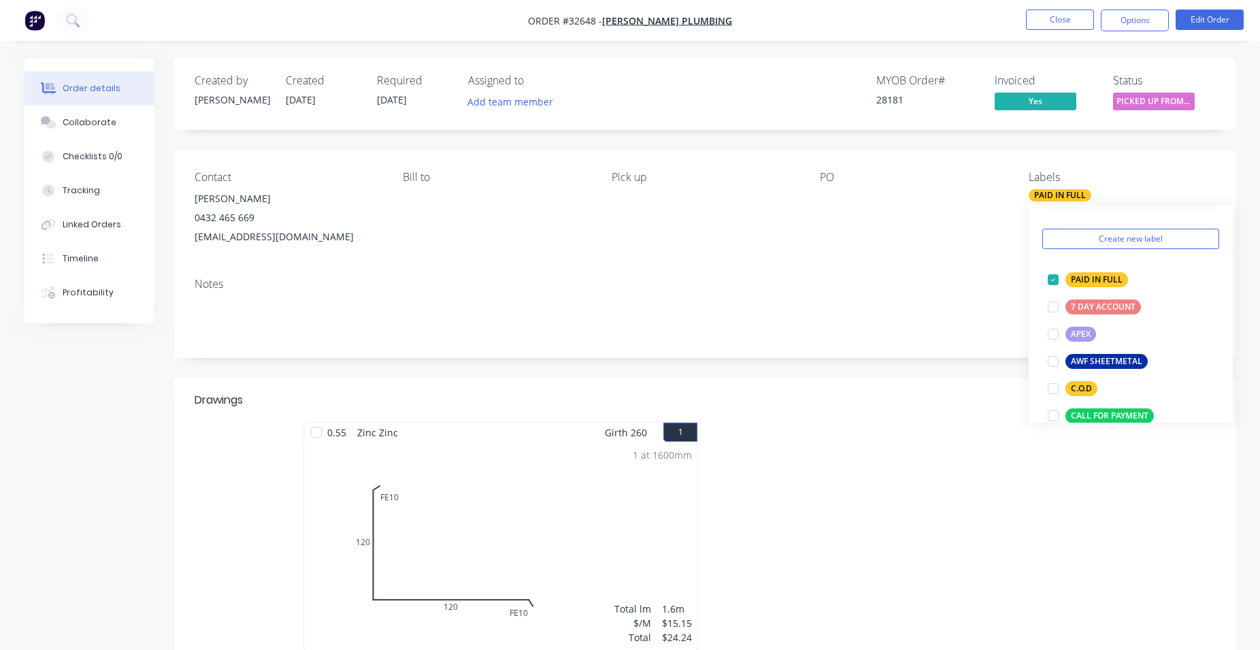
click at [732, 239] on div "Pick up" at bounding box center [705, 209] width 186 height 76
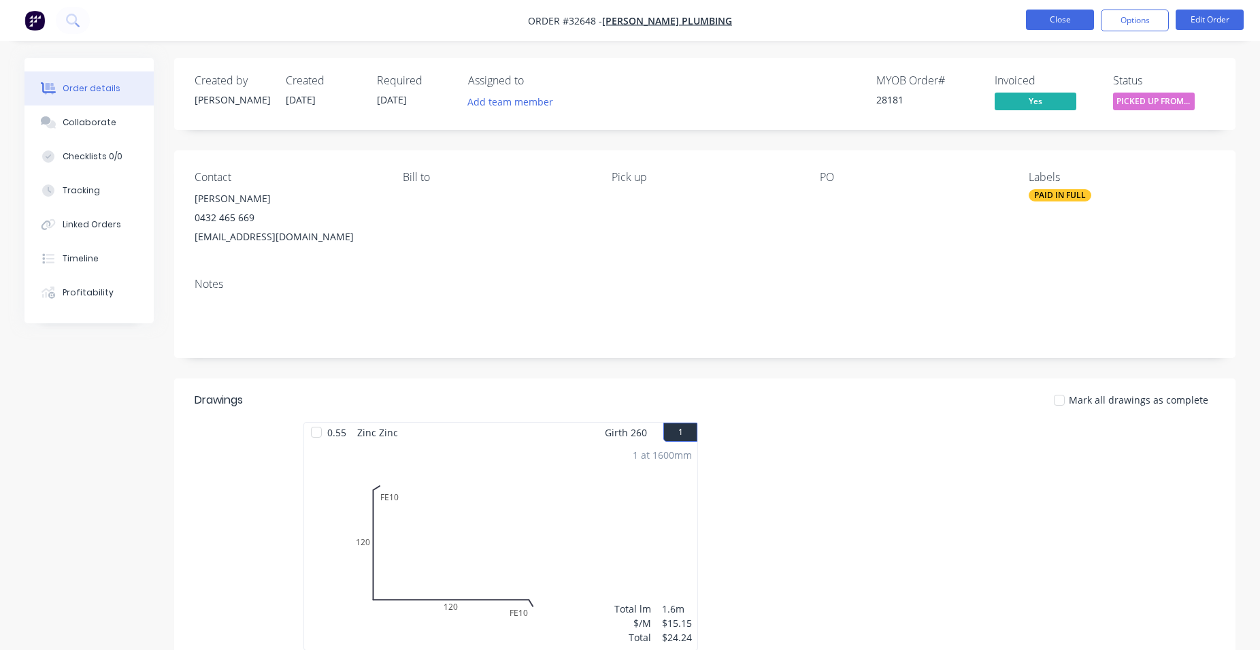
click at [1076, 23] on button "Close" at bounding box center [1060, 20] width 68 height 20
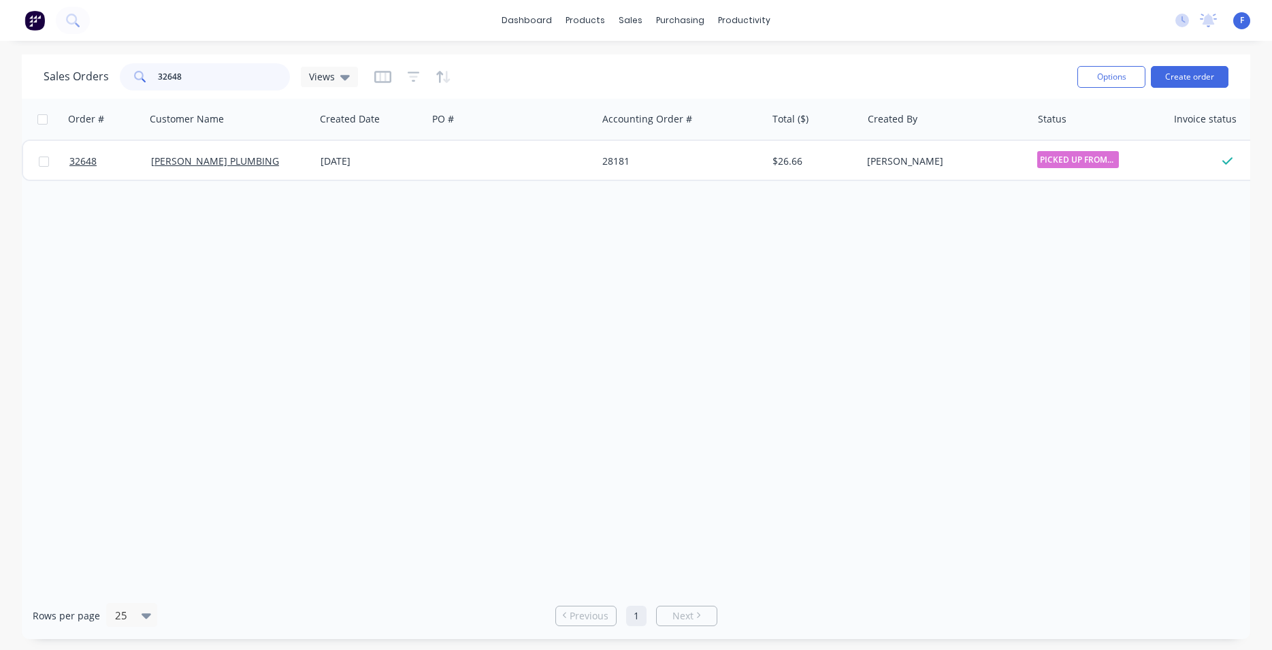
click at [203, 84] on input "32648" at bounding box center [224, 76] width 133 height 27
type input "3"
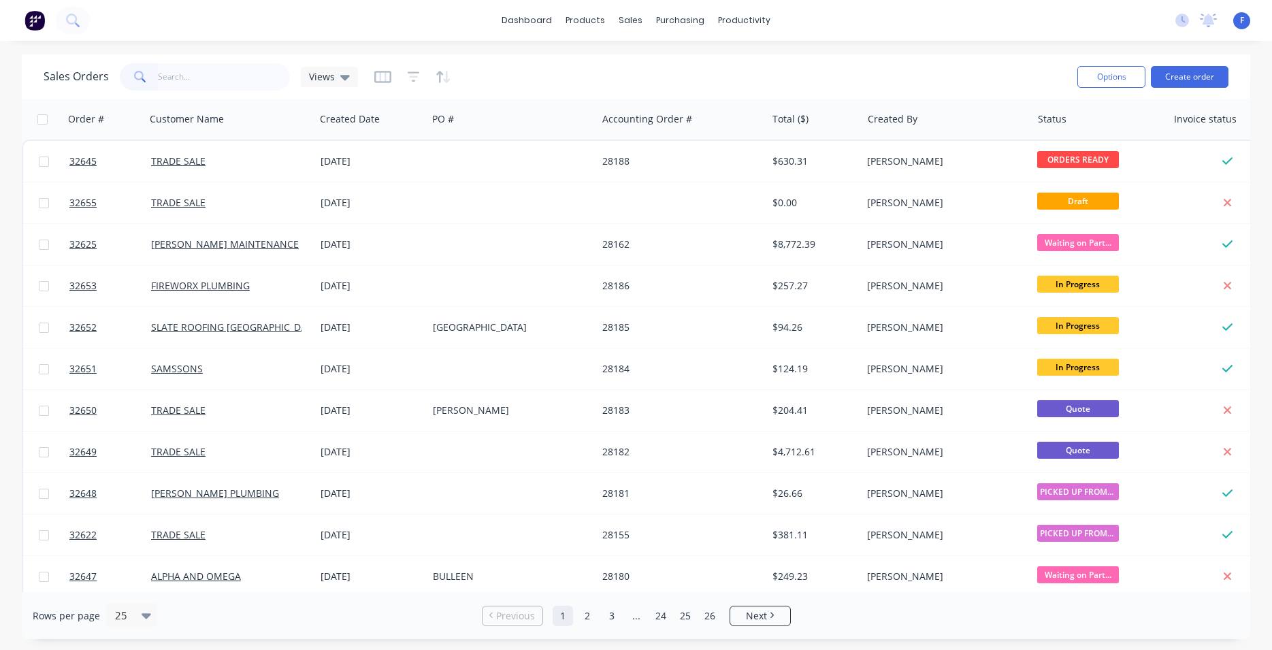
click at [33, 20] on img at bounding box center [34, 20] width 20 height 20
